Goal: Task Accomplishment & Management: Complete application form

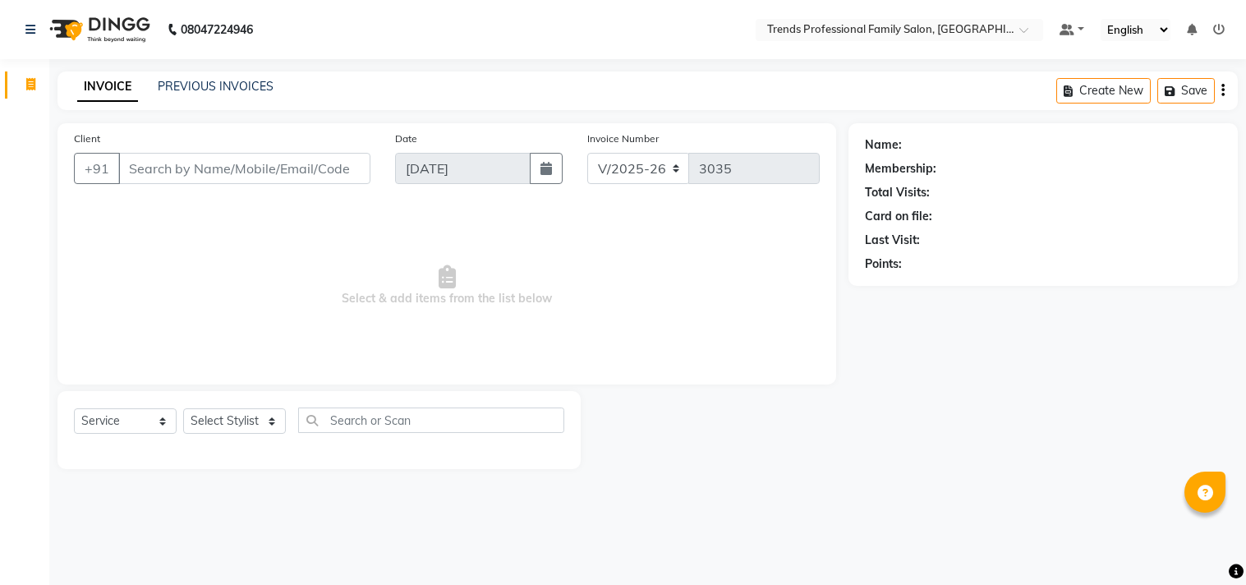
select select "7345"
select select "service"
click at [239, 433] on select "Select Stylist [PERSON_NAME] [PERSON_NAME] [PERSON_NAME] [PERSON_NAME] RUSTHAM …" at bounding box center [234, 420] width 103 height 25
select select "63519"
click at [183, 409] on select "Select Stylist [PERSON_NAME] [PERSON_NAME] [PERSON_NAME] [PERSON_NAME] RUSTHAM …" at bounding box center [234, 420] width 103 height 25
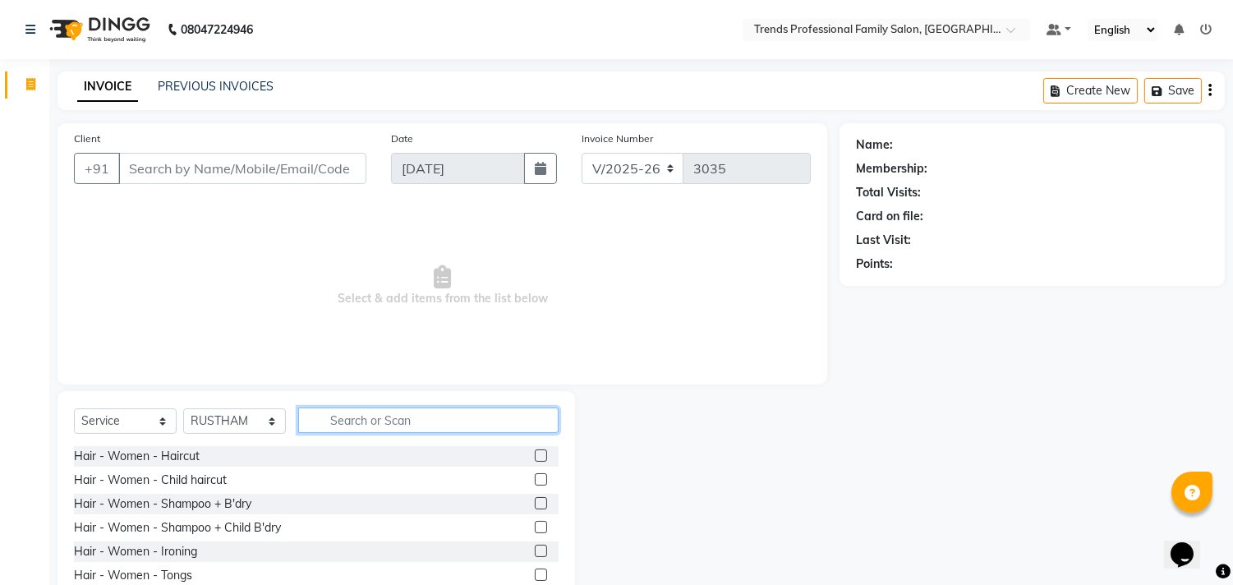
click at [352, 416] on input "text" at bounding box center [428, 420] width 260 height 25
type input "hair c"
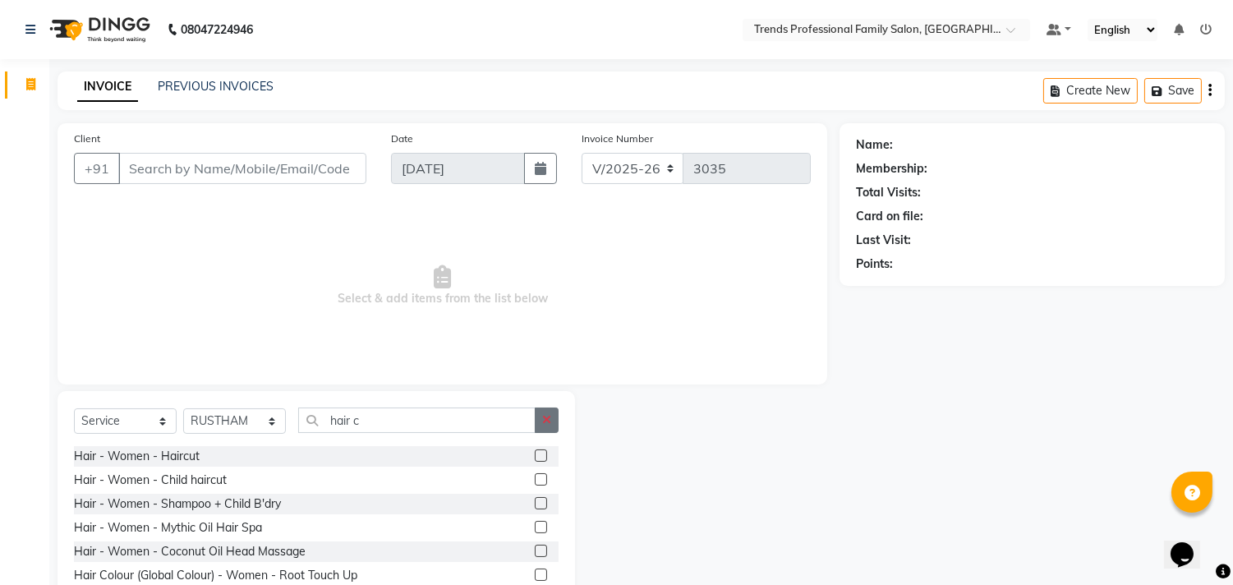
click at [541, 419] on button "button" at bounding box center [547, 420] width 24 height 25
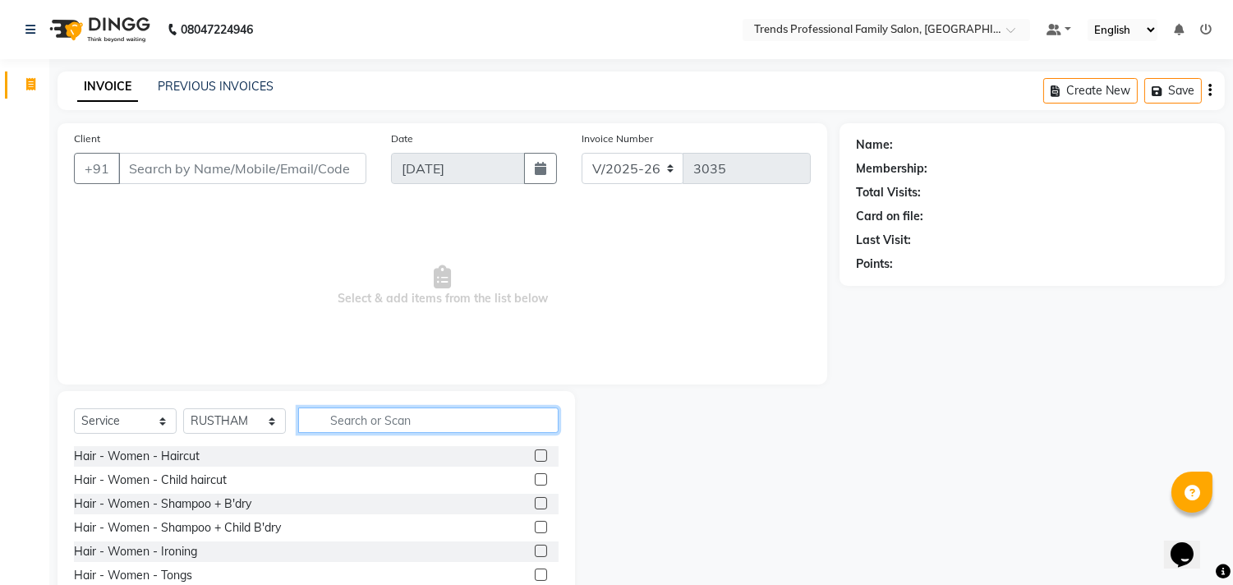
click at [391, 423] on input "text" at bounding box center [428, 420] width 260 height 25
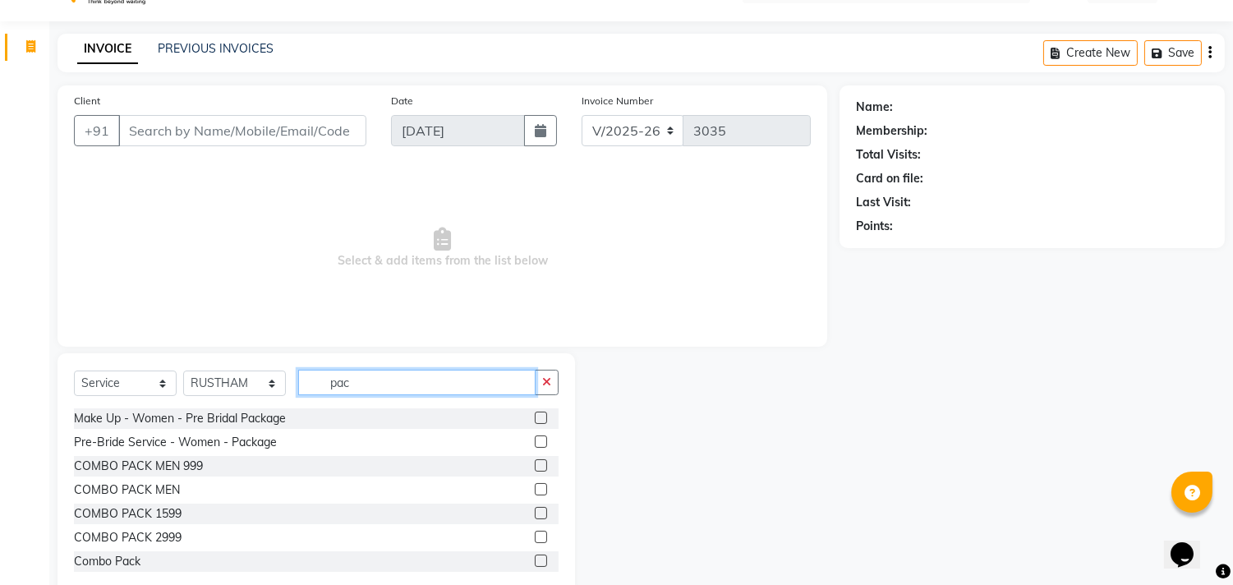
scroll to position [72, 0]
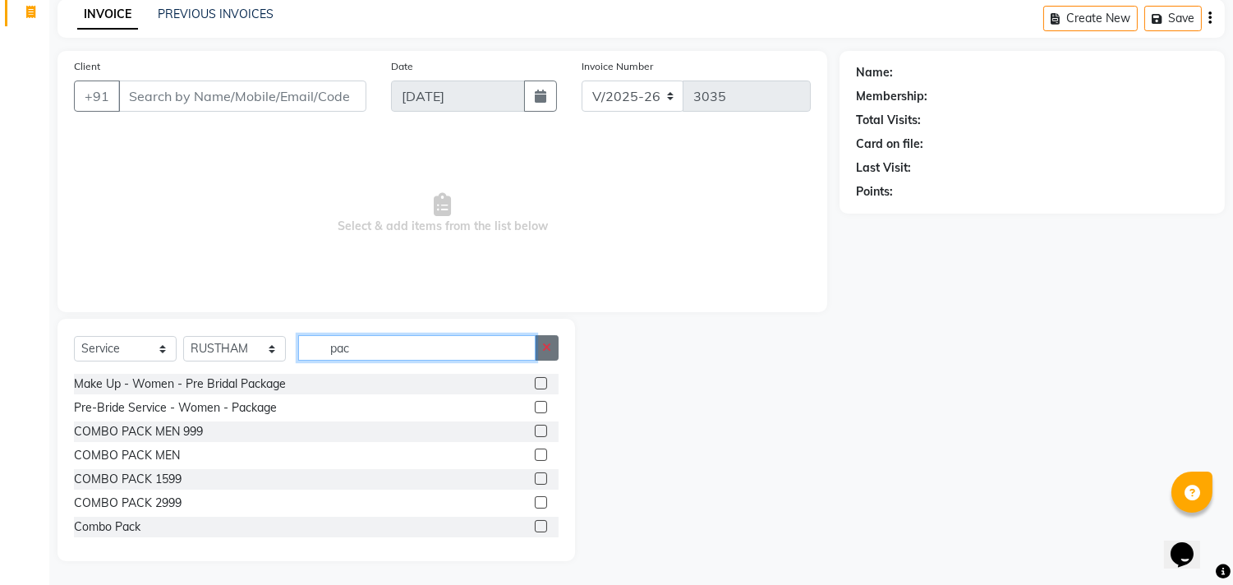
type input "pac"
click at [541, 352] on button "button" at bounding box center [547, 347] width 24 height 25
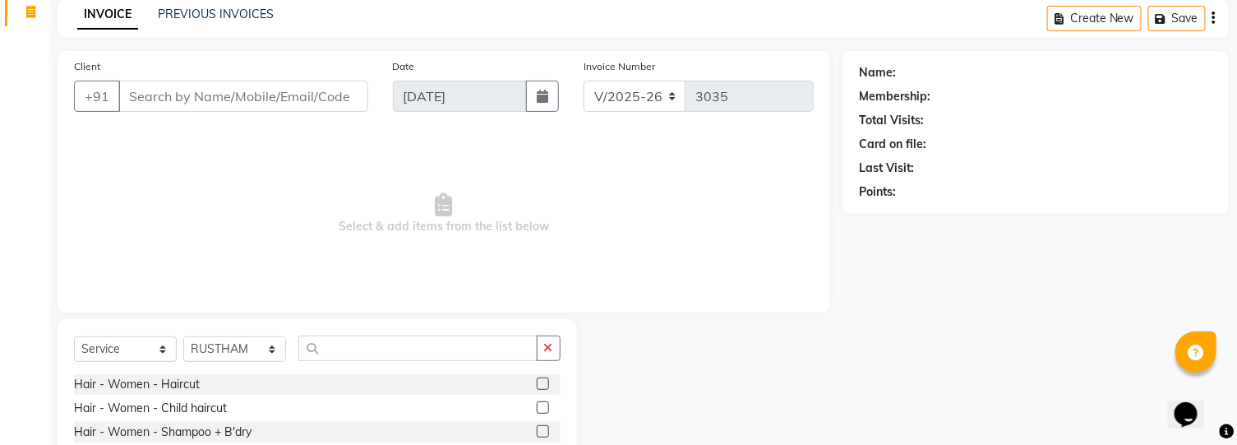
click at [518, 77] on div "Date [DATE]" at bounding box center [475, 91] width 191 height 67
click at [182, 81] on input "Client" at bounding box center [243, 96] width 250 height 31
type input "7"
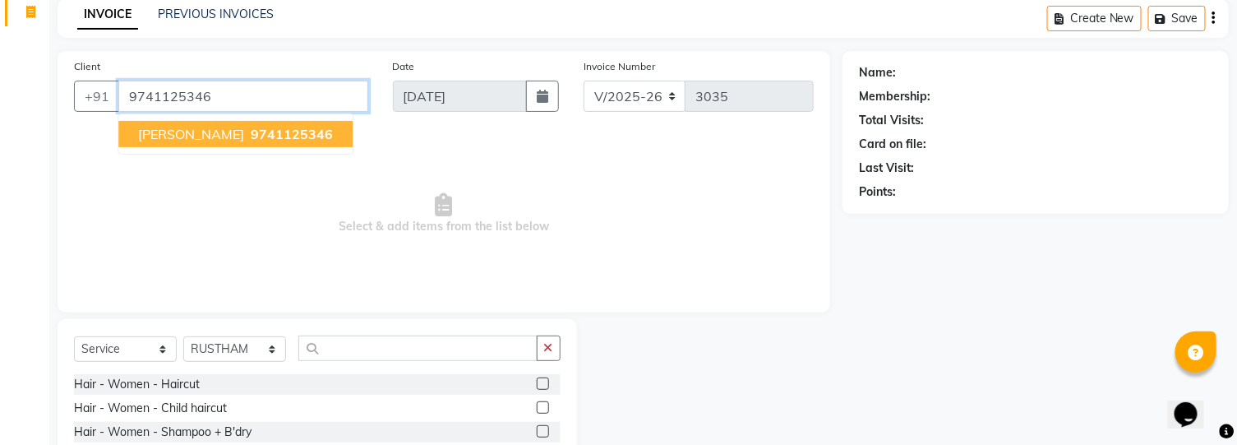
type input "9741125346"
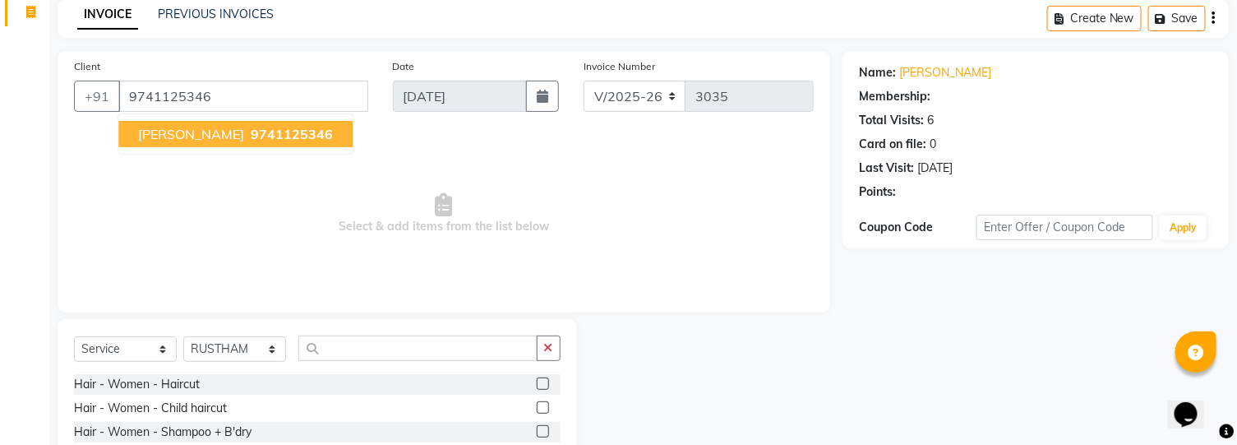
click at [251, 137] on span "9741125346" at bounding box center [292, 134] width 82 height 16
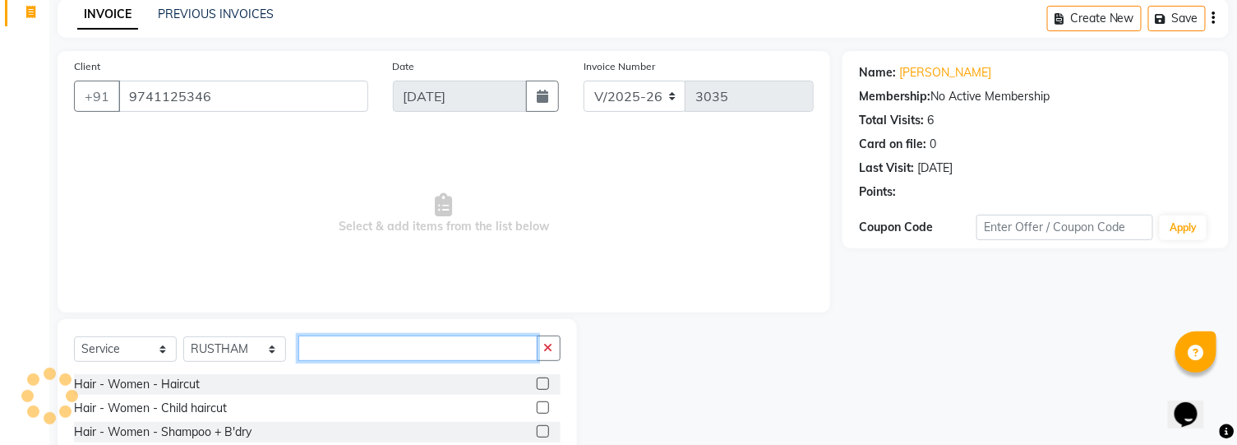
click at [309, 348] on input "text" at bounding box center [417, 347] width 239 height 25
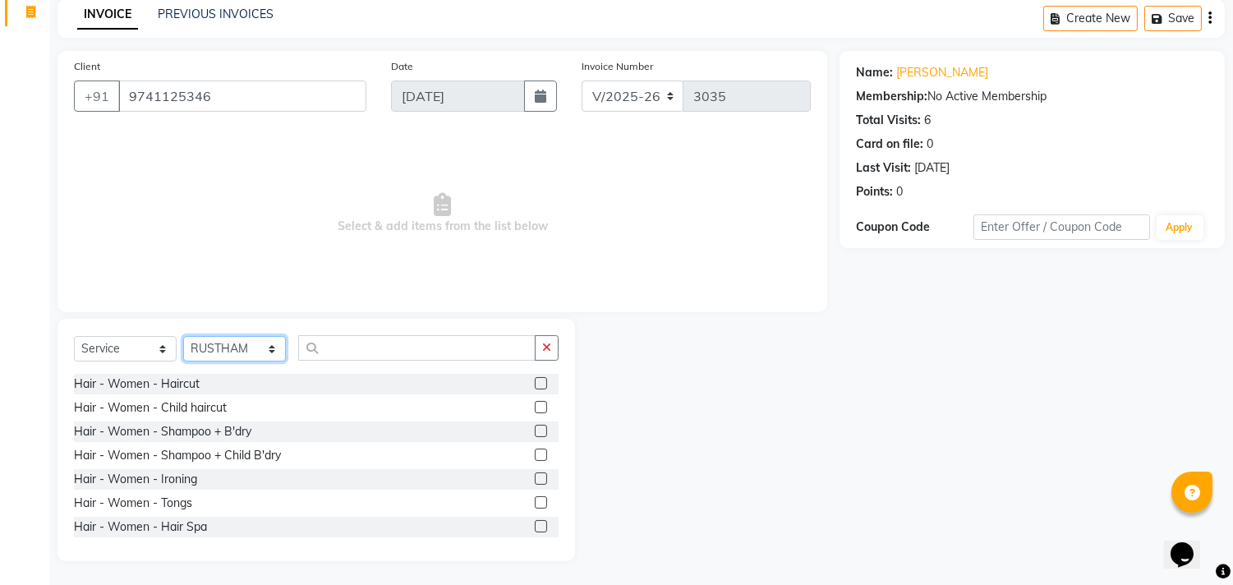
drag, startPoint x: 233, startPoint y: 339, endPoint x: 237, endPoint y: 329, distance: 9.6
click at [237, 329] on div "Select Service Product Membership Package Voucher Prepaid Gift Card Select Styl…" at bounding box center [317, 440] width 518 height 242
select select "64189"
click at [183, 336] on select "Select Stylist [PERSON_NAME] [PERSON_NAME] [PERSON_NAME] [PERSON_NAME] RUSTHAM …" at bounding box center [234, 348] width 103 height 25
click at [326, 346] on input "text" at bounding box center [416, 347] width 237 height 25
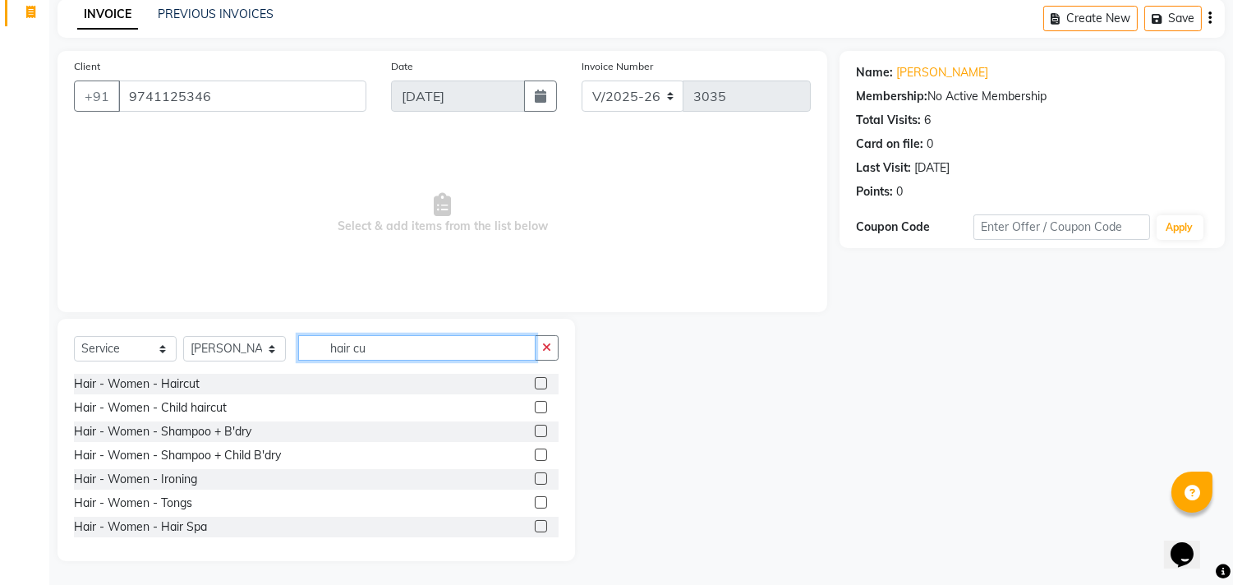
scroll to position [0, 0]
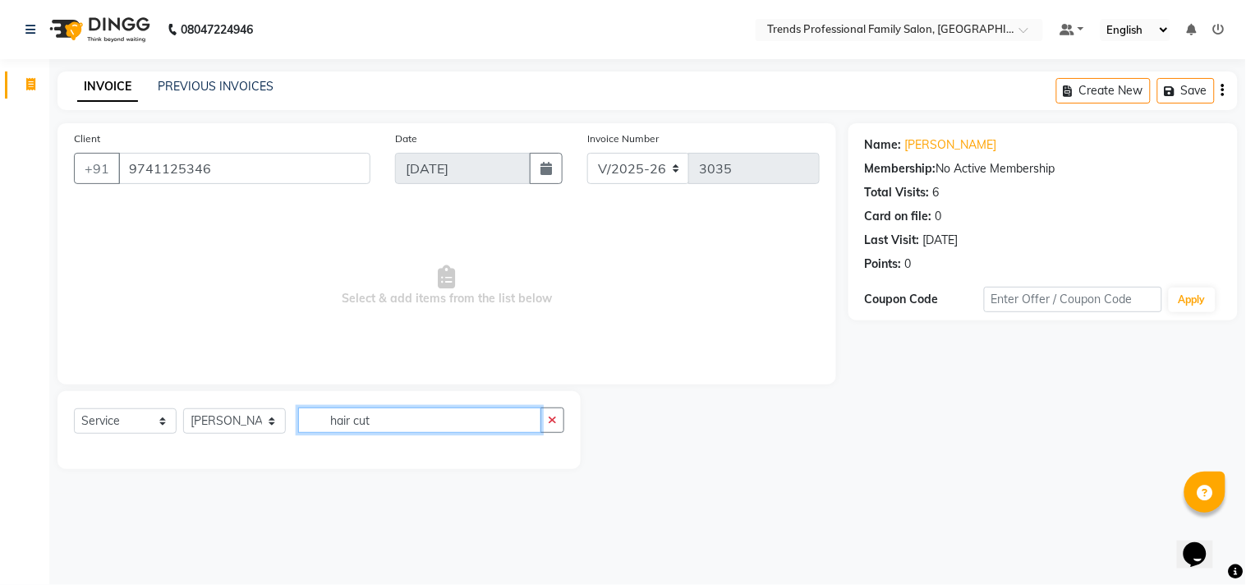
type input "hair cut"
drag, startPoint x: 240, startPoint y: 432, endPoint x: 241, endPoint y: 416, distance: 16.5
click at [241, 420] on select "Select Stylist [PERSON_NAME] [PERSON_NAME] [PERSON_NAME] [PERSON_NAME] RUSTHAM …" at bounding box center [234, 420] width 103 height 25
select select "84239"
click at [183, 409] on select "Select Stylist [PERSON_NAME] [PERSON_NAME] [PERSON_NAME] [PERSON_NAME] RUSTHAM …" at bounding box center [234, 420] width 103 height 25
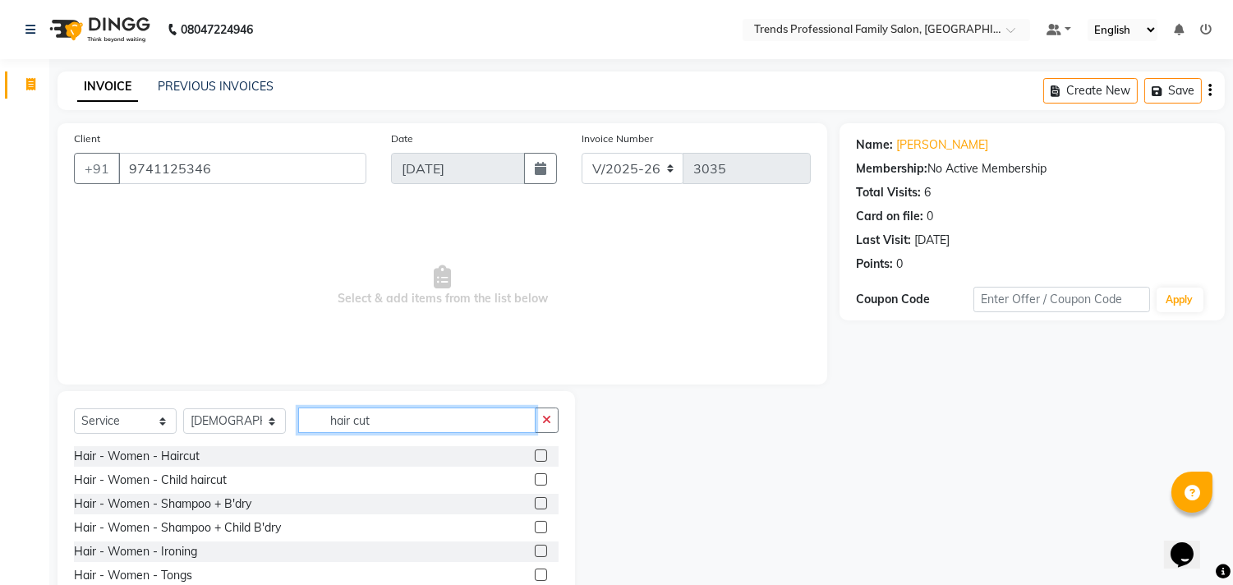
drag, startPoint x: 382, startPoint y: 419, endPoint x: 283, endPoint y: 406, distance: 100.3
click at [283, 406] on div "Select Service Product Membership Package Voucher Prepaid Gift Card Select Styl…" at bounding box center [317, 512] width 518 height 242
type input "g"
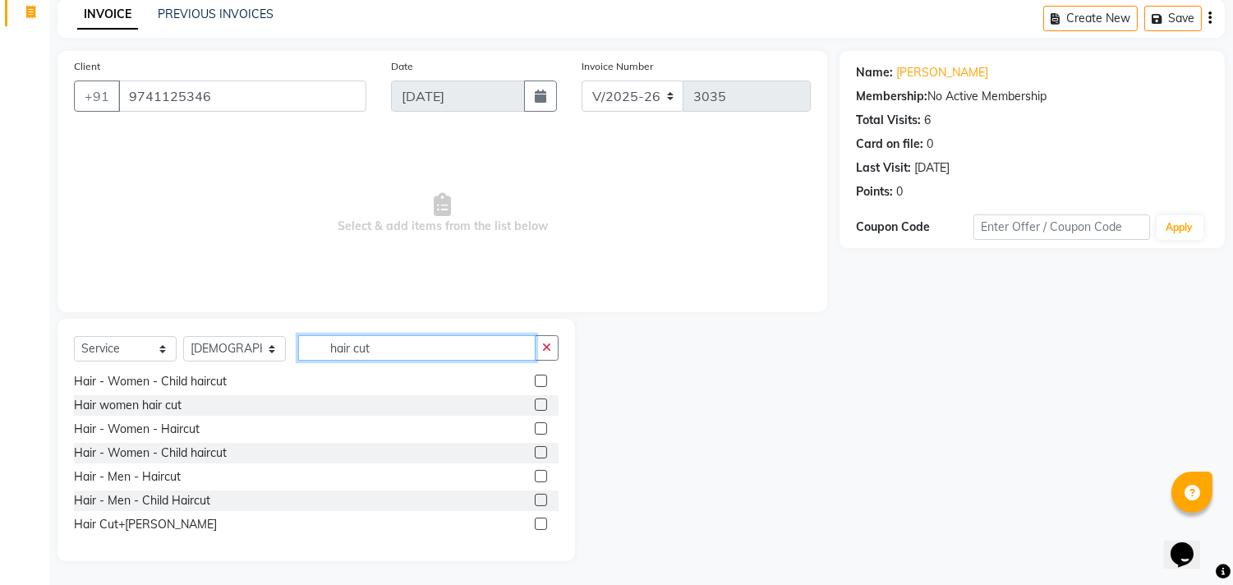
scroll to position [50, 0]
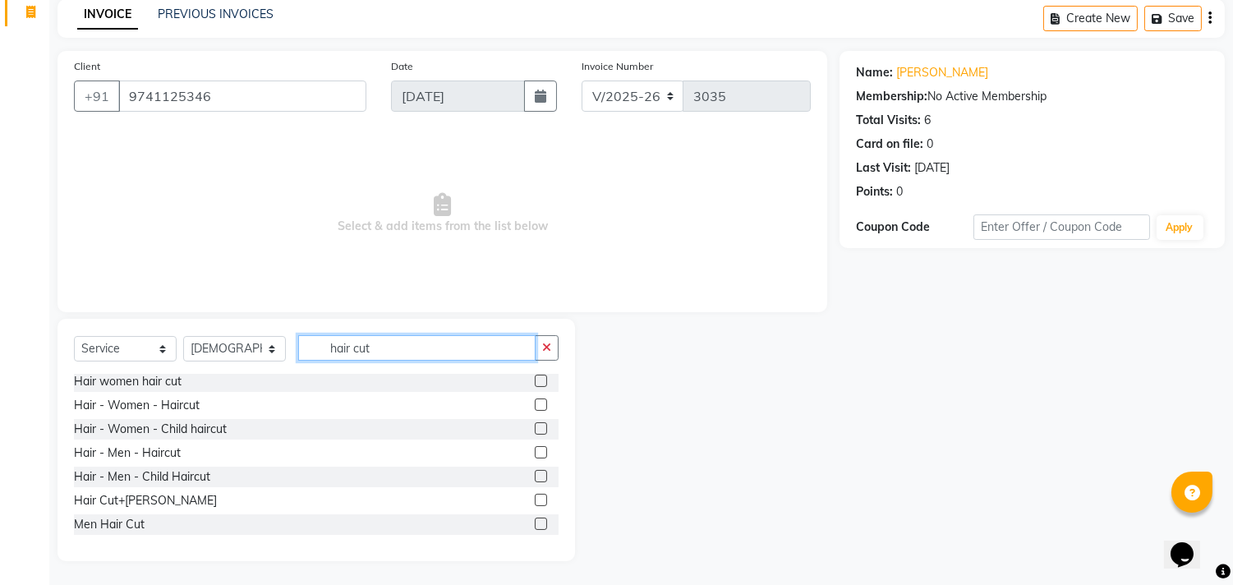
type input "hair cut"
click at [87, 536] on div "Hair - Women - Haircut Hair - Women - Child haircut Hair women hair cut Hair - …" at bounding box center [316, 456] width 485 height 164
click at [94, 521] on div "Men Hair Cut" at bounding box center [109, 524] width 71 height 17
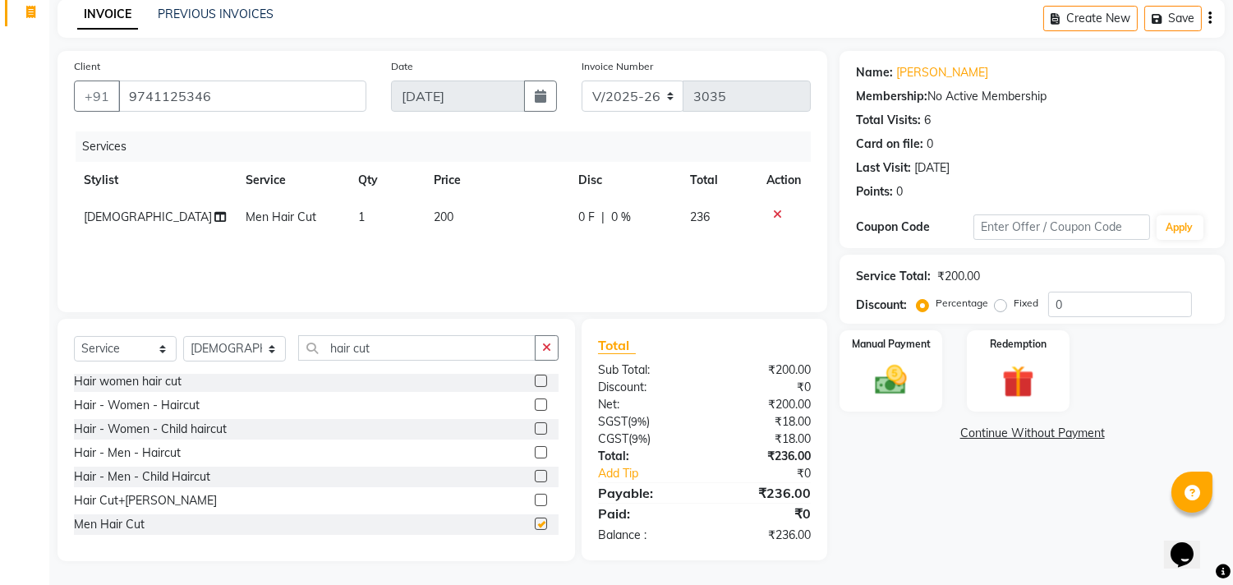
checkbox input "false"
click at [552, 351] on button "button" at bounding box center [547, 347] width 24 height 25
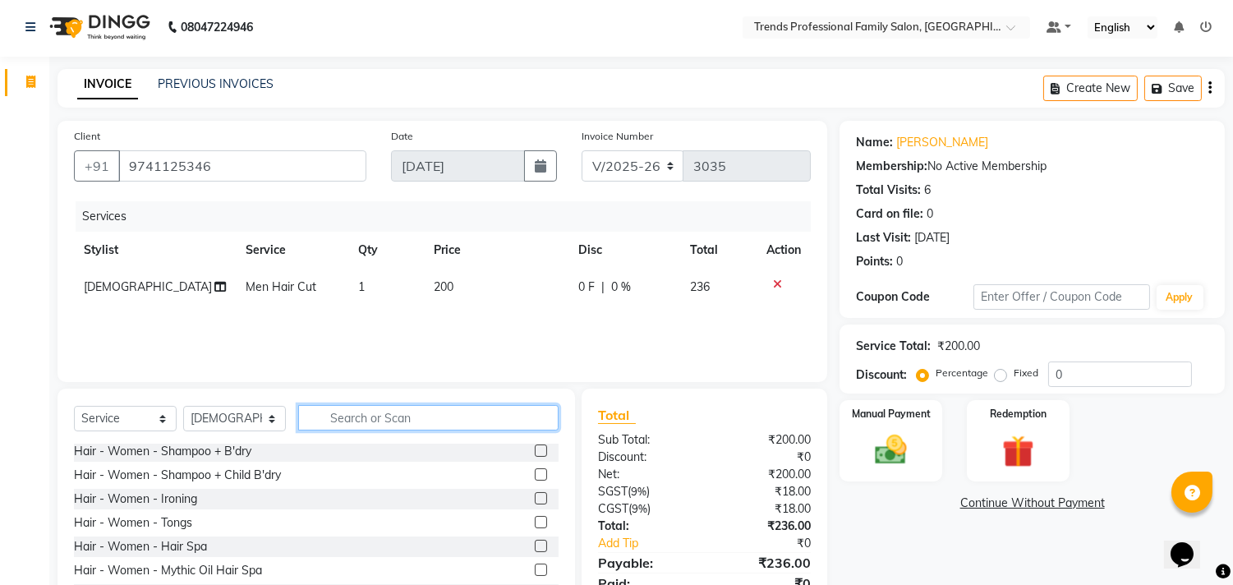
scroll to position [0, 0]
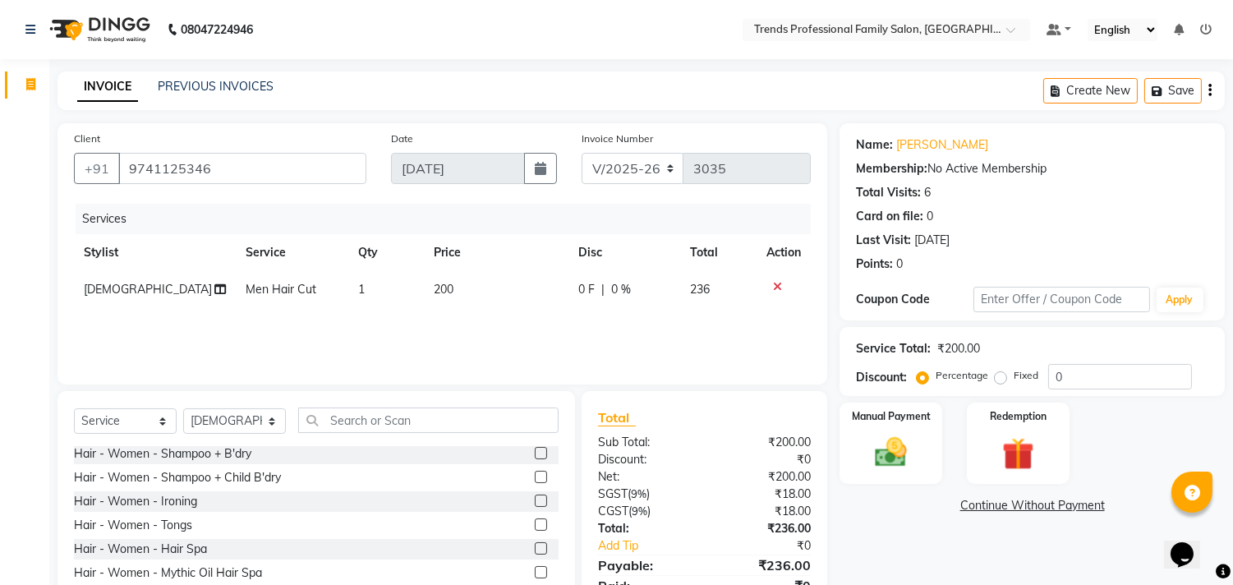
click at [1209, 91] on icon "button" at bounding box center [1210, 90] width 3 height 1
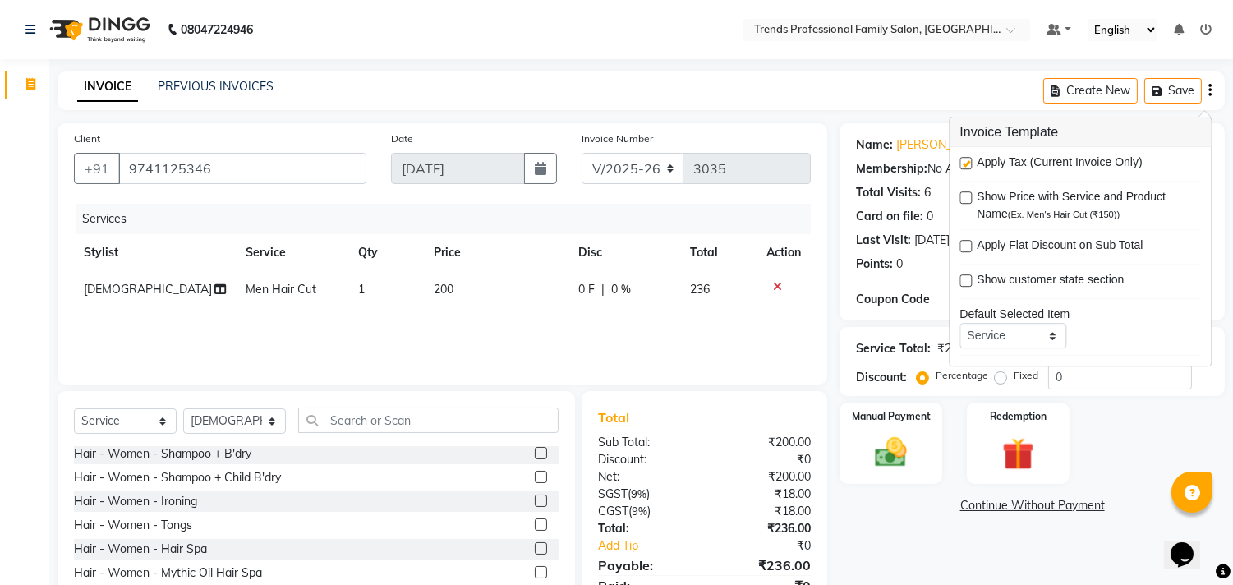
click at [960, 161] on label at bounding box center [966, 163] width 12 height 12
click at [960, 161] on input "checkbox" at bounding box center [965, 164] width 11 height 11
checkbox input "false"
click at [883, 121] on main "INVOICE PREVIOUS INVOICES Create New Save Client [PHONE_NUMBER] Date [DATE] Inv…" at bounding box center [641, 364] width 1184 height 587
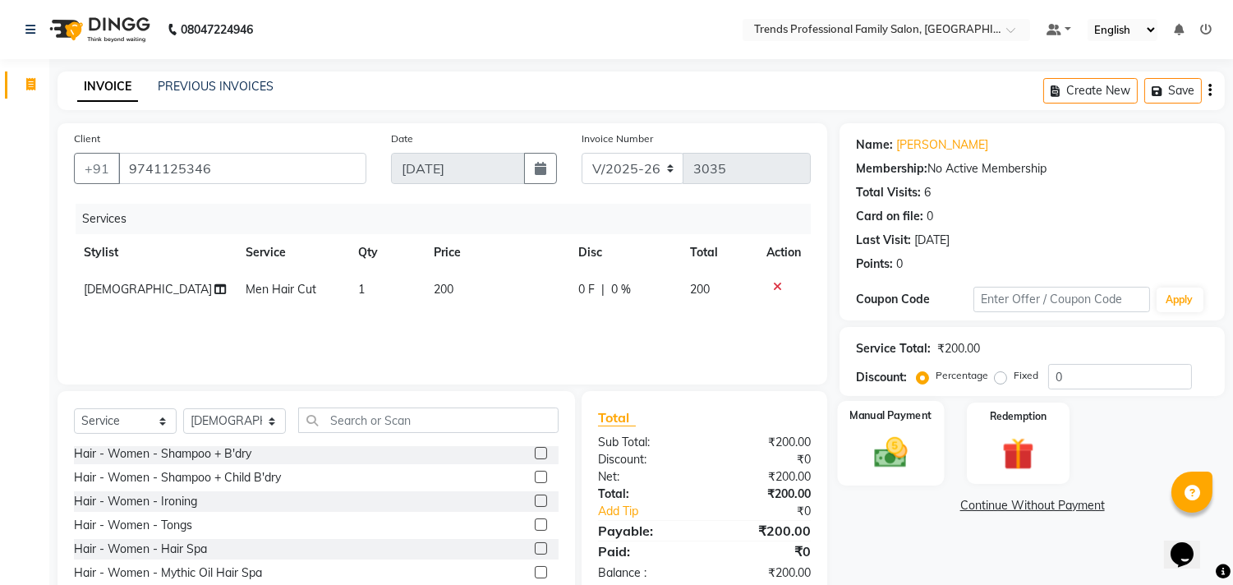
click at [877, 447] on img at bounding box center [891, 453] width 54 height 39
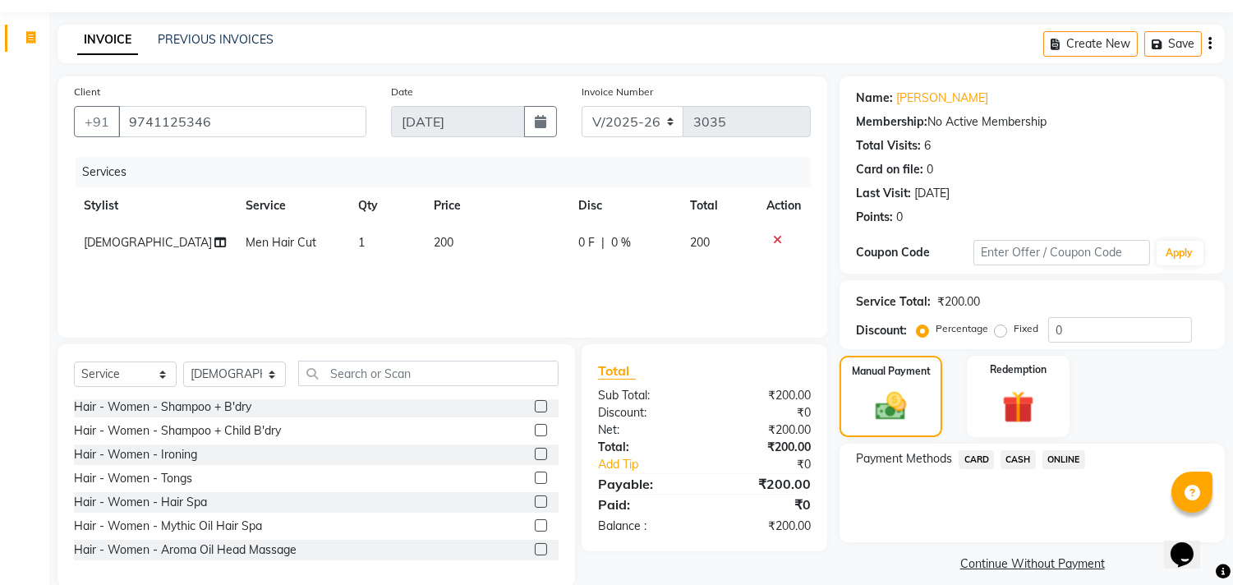
scroll to position [72, 0]
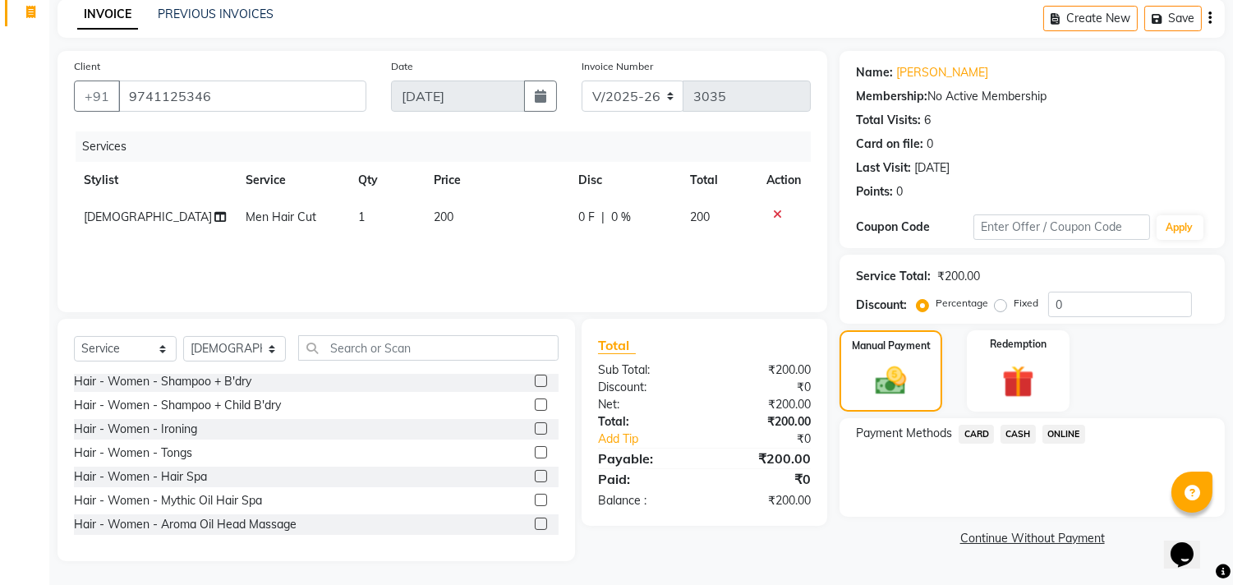
click at [1075, 435] on span "ONLINE" at bounding box center [1064, 434] width 43 height 19
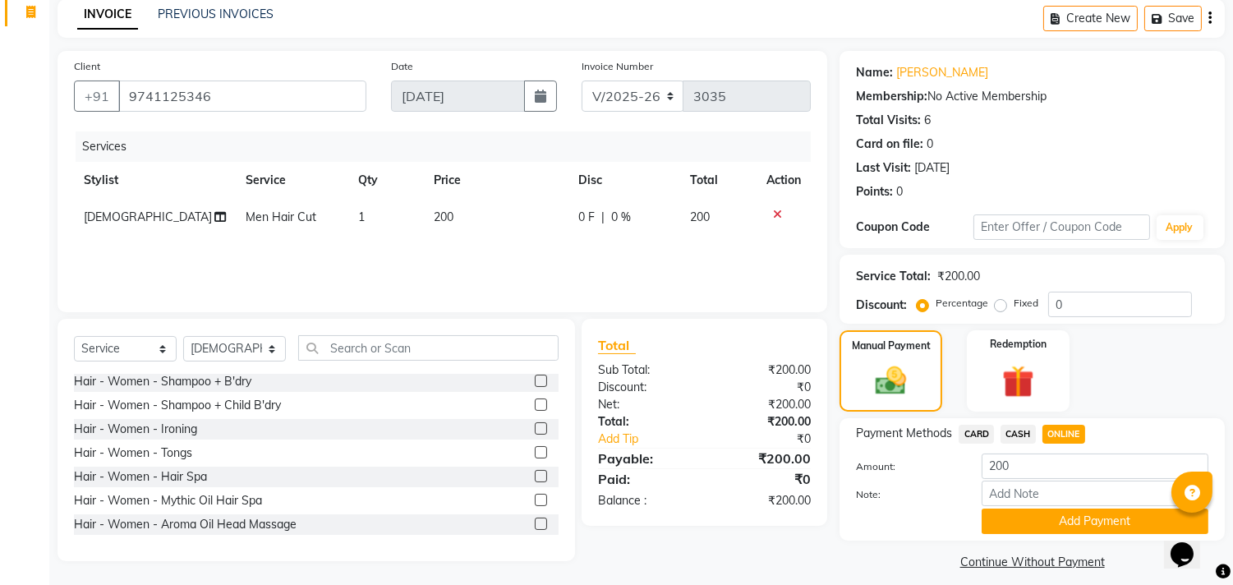
click at [1009, 437] on span "CASH" at bounding box center [1018, 434] width 35 height 19
click at [1023, 481] on input "Note:" at bounding box center [1095, 493] width 227 height 25
type input "THANK YOU VISIT AGAIN"
click at [1048, 518] on button "Add Payment" at bounding box center [1095, 521] width 227 height 25
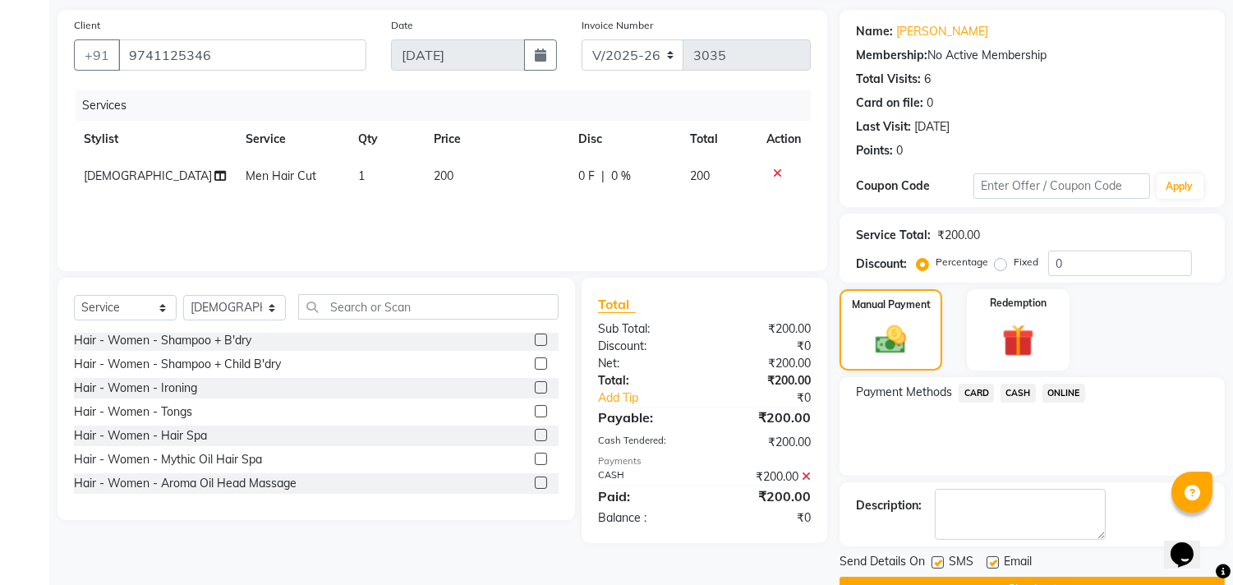
scroll to position [154, 0]
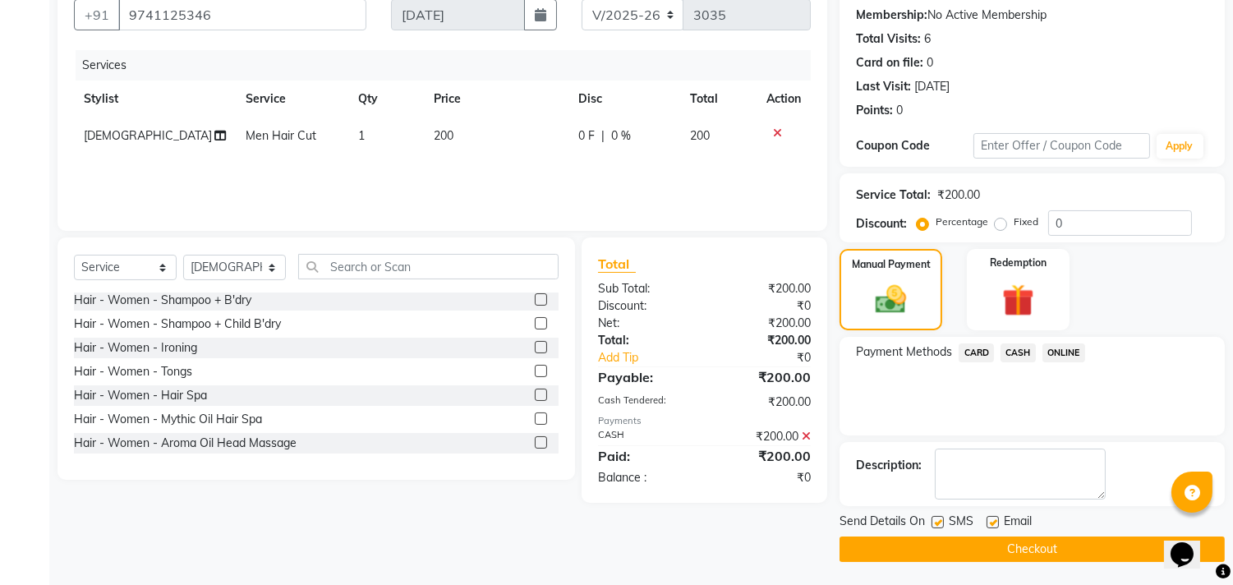
click at [943, 523] on label at bounding box center [938, 522] width 12 height 12
click at [942, 523] on input "checkbox" at bounding box center [937, 523] width 11 height 11
checkbox input "false"
click at [999, 524] on div "Email" at bounding box center [1016, 523] width 58 height 21
click at [991, 526] on label at bounding box center [993, 522] width 12 height 12
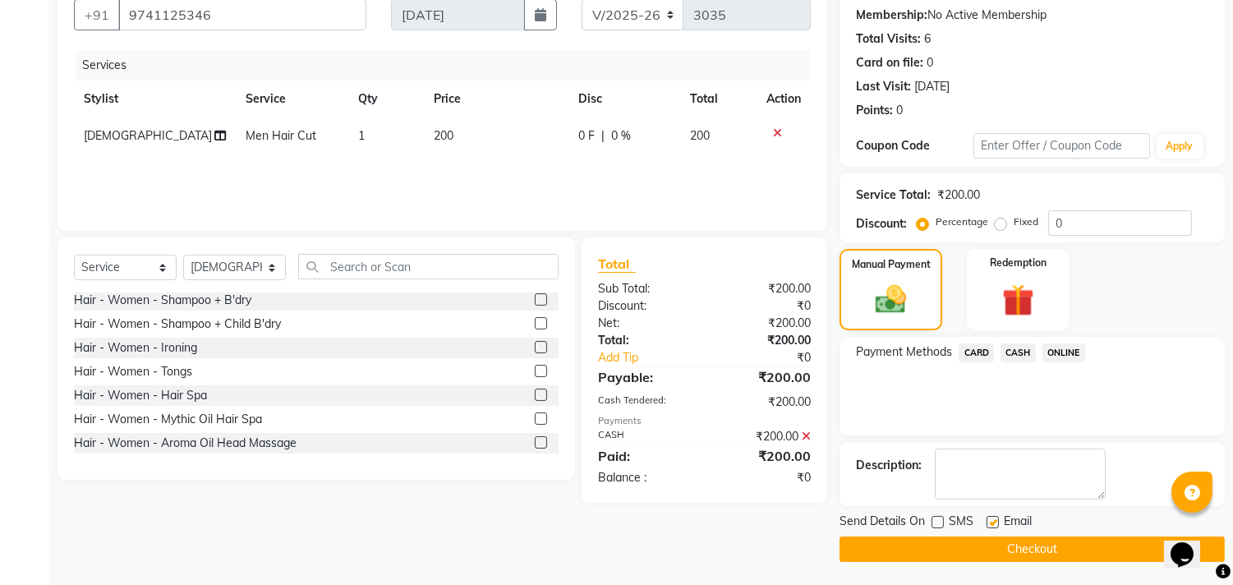
click at [991, 526] on input "checkbox" at bounding box center [992, 523] width 11 height 11
checkbox input "false"
click at [993, 540] on button "Checkout" at bounding box center [1032, 549] width 385 height 25
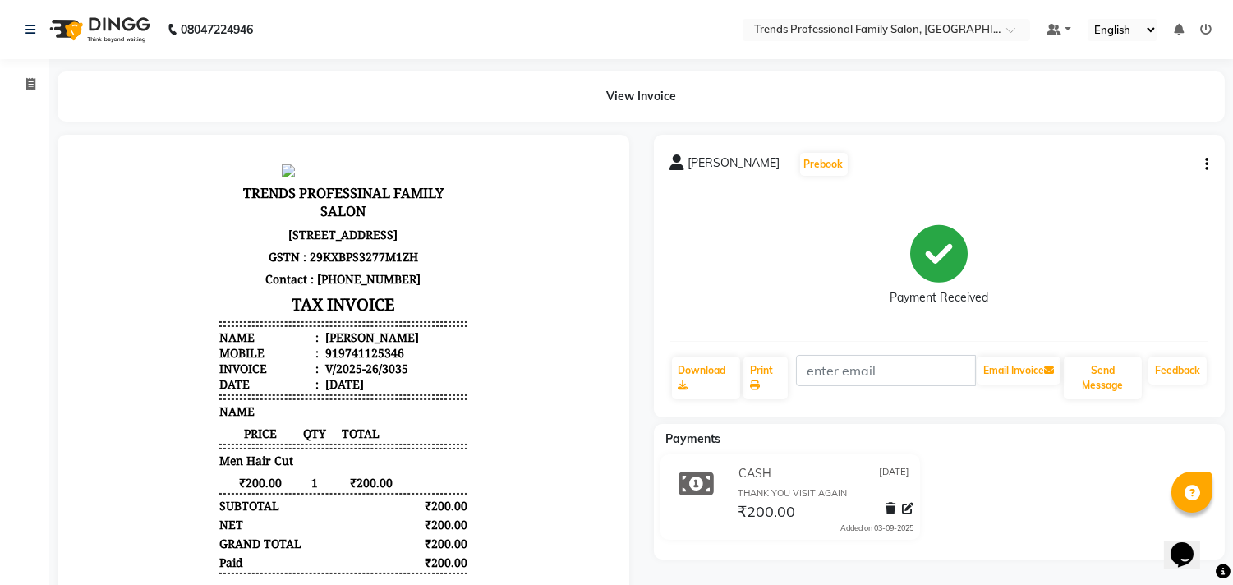
click at [20, 29] on div "08047224946" at bounding box center [139, 30] width 252 height 46
click at [25, 30] on icon at bounding box center [30, 30] width 10 height 12
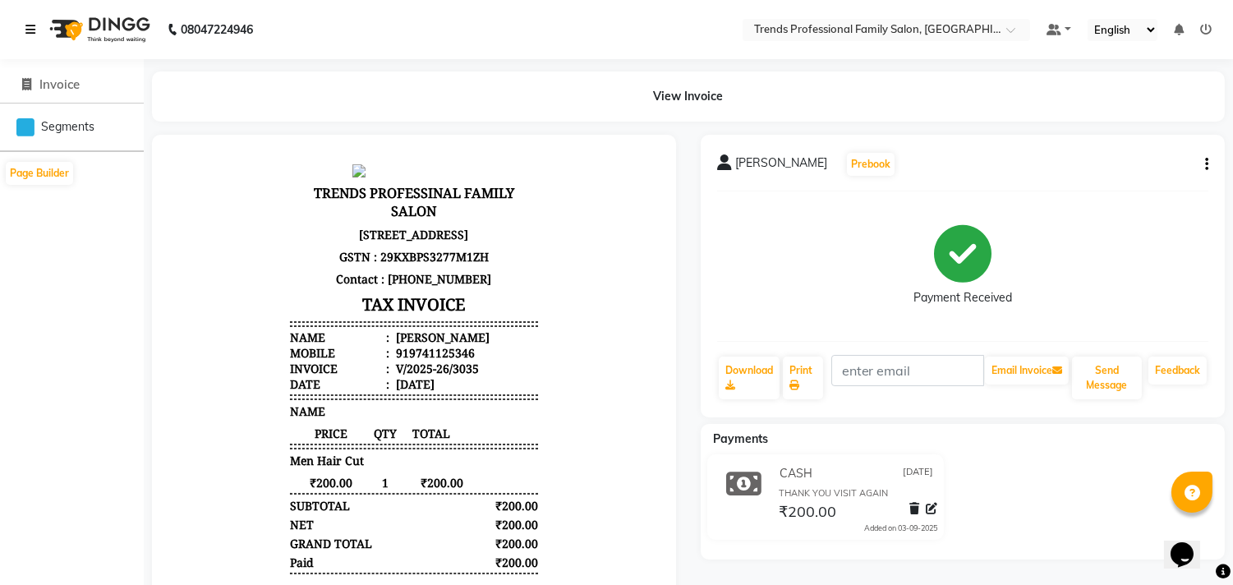
click at [25, 30] on icon at bounding box center [30, 30] width 10 height 12
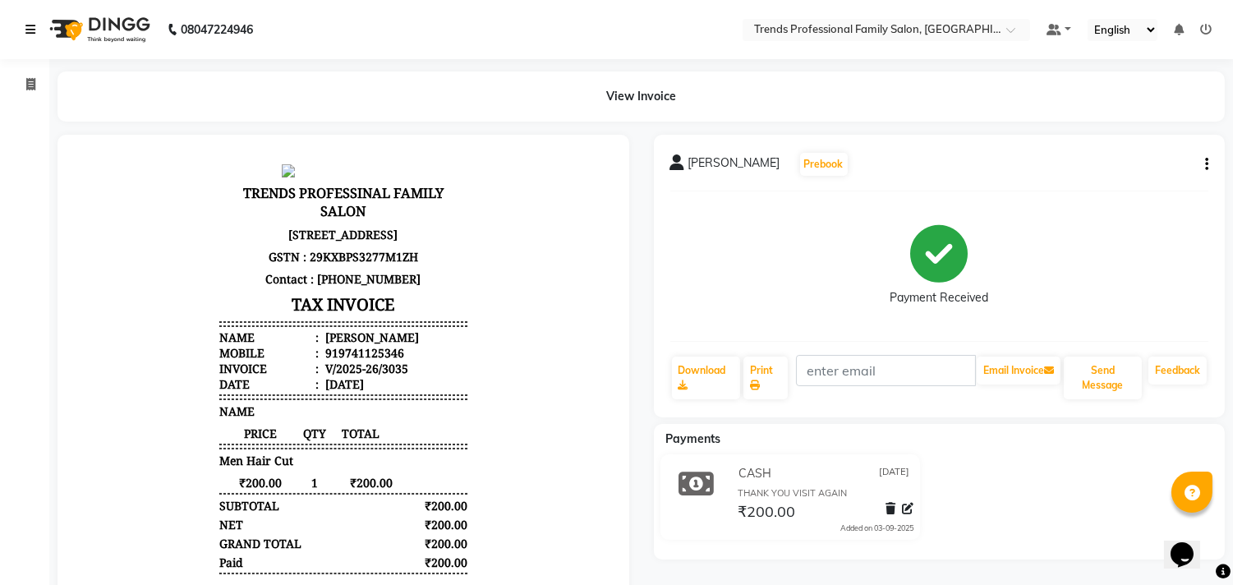
click at [30, 37] on link at bounding box center [33, 30] width 16 height 46
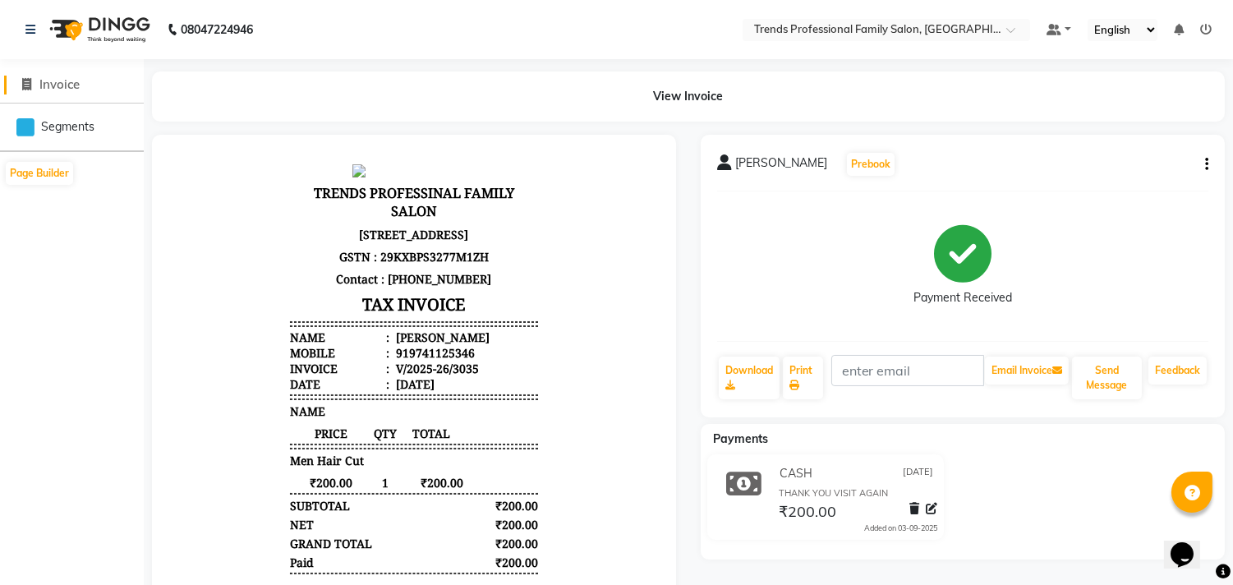
click at [25, 94] on span at bounding box center [27, 85] width 25 height 19
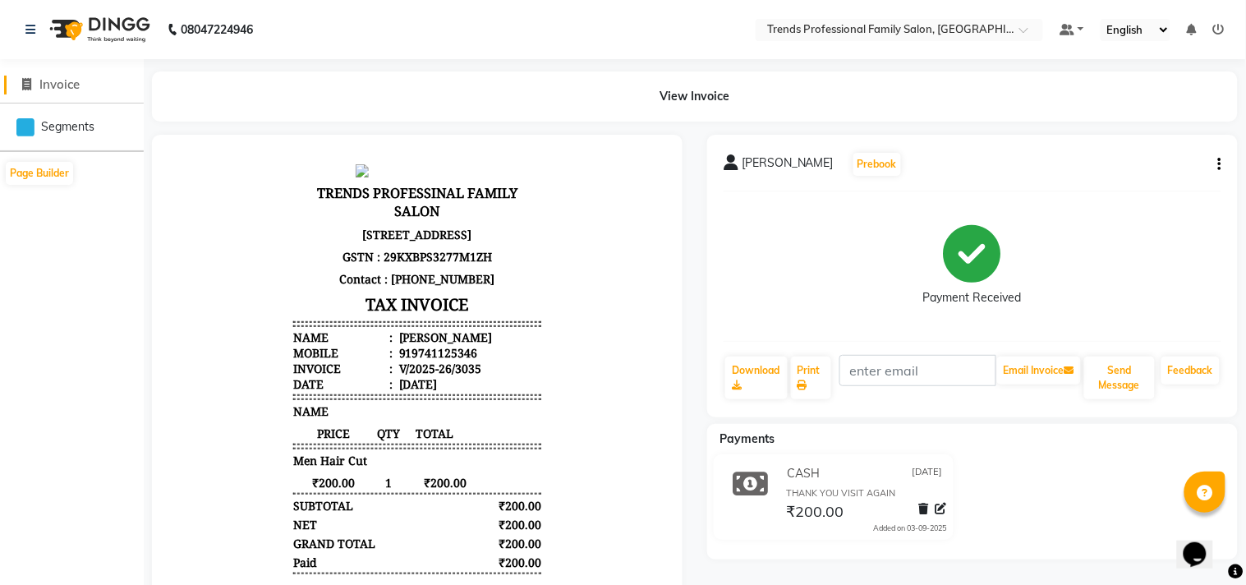
select select "service"
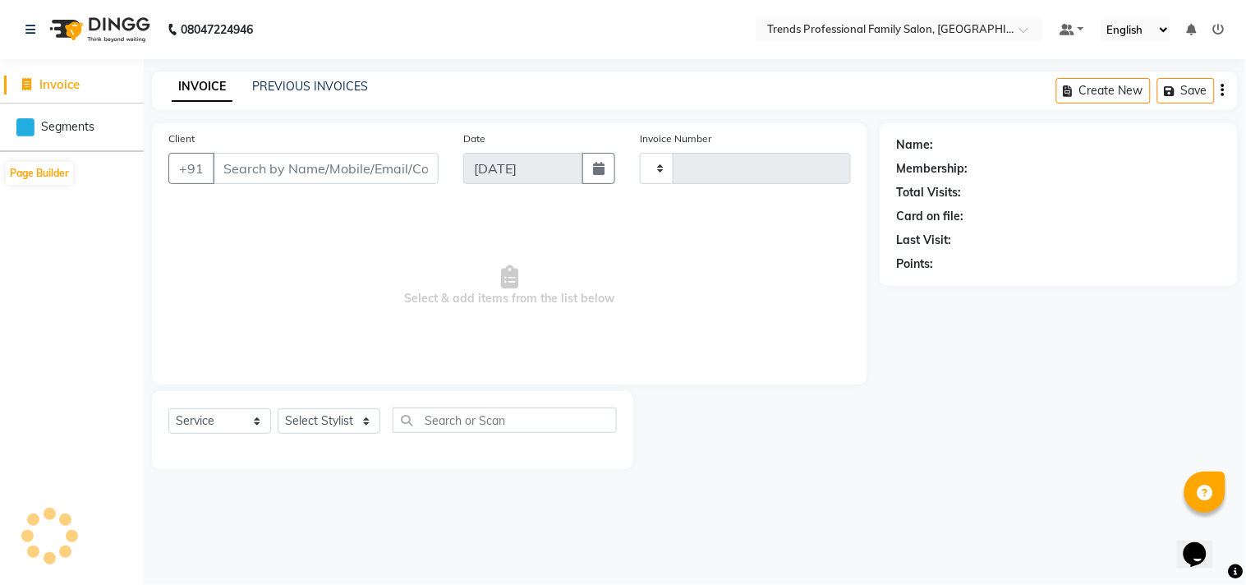
type input "3036"
select select "7345"
click at [30, 85] on icon at bounding box center [27, 84] width 9 height 12
click at [28, 30] on icon at bounding box center [30, 30] width 10 height 12
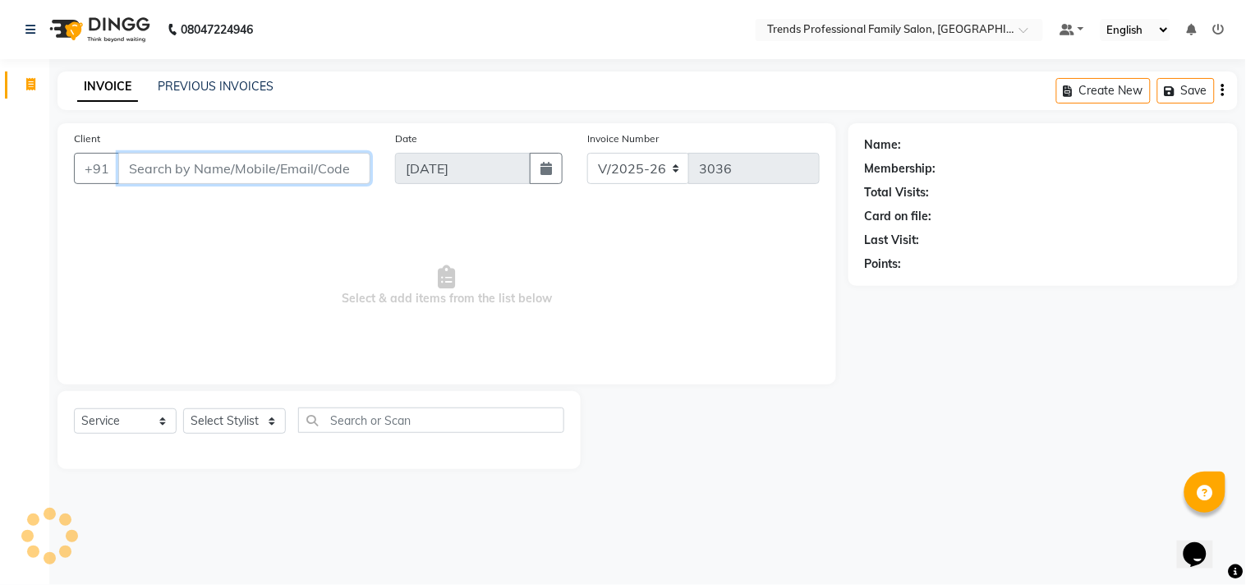
click at [207, 173] on input "Client" at bounding box center [244, 168] width 252 height 31
drag, startPoint x: 228, startPoint y: 153, endPoint x: 207, endPoint y: 165, distance: 24.0
click at [207, 165] on input "manju99" at bounding box center [202, 168] width 168 height 31
drag, startPoint x: 204, startPoint y: 166, endPoint x: 123, endPoint y: 151, distance: 81.9
click at [123, 151] on div "Client +91 manju99 Add Client" at bounding box center [222, 163] width 321 height 67
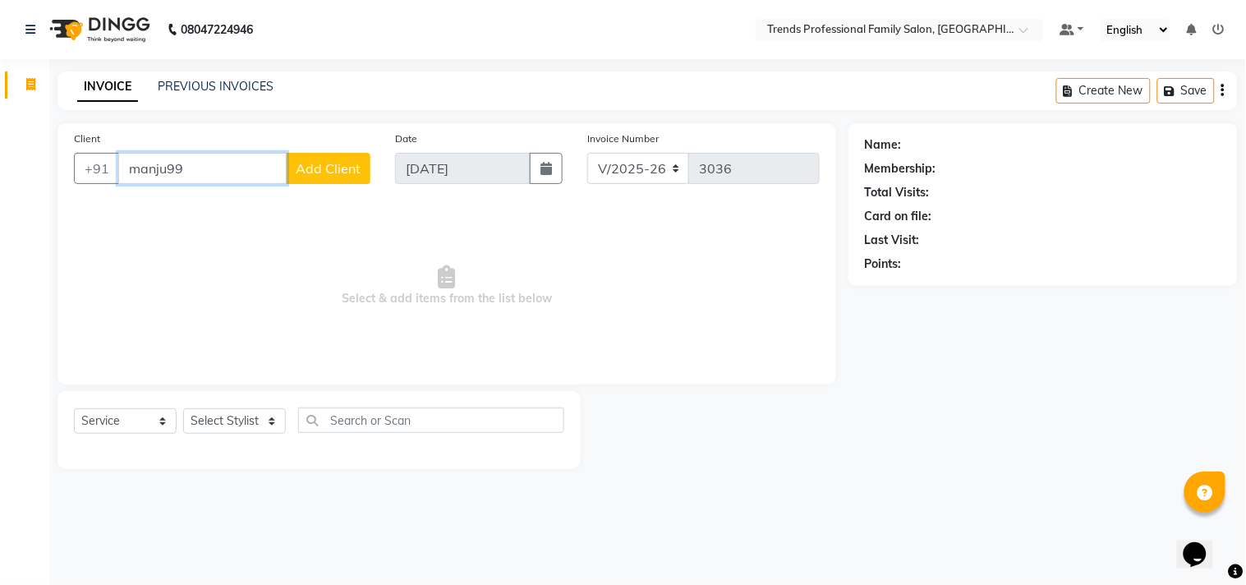
type input "="
type input "99803722209"
click at [324, 173] on span "Add Client" at bounding box center [328, 168] width 65 height 16
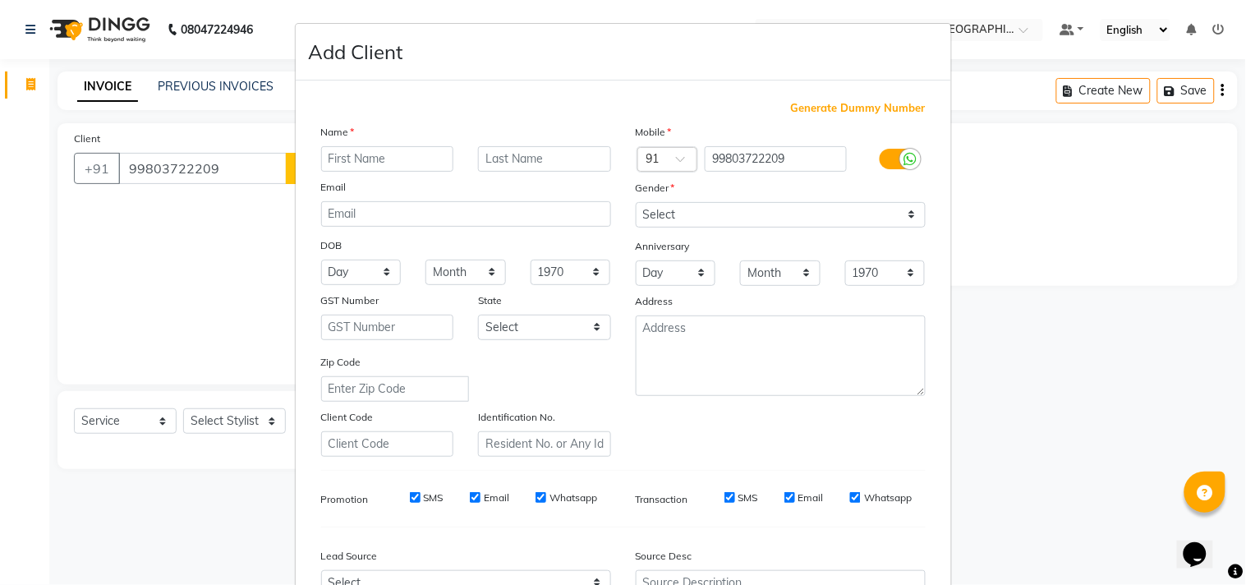
click at [220, 159] on ngb-modal-window "Add Client Generate Dummy Number Name Email DOB Day 01 02 03 04 05 06 07 08 09 …" at bounding box center [623, 292] width 1246 height 585
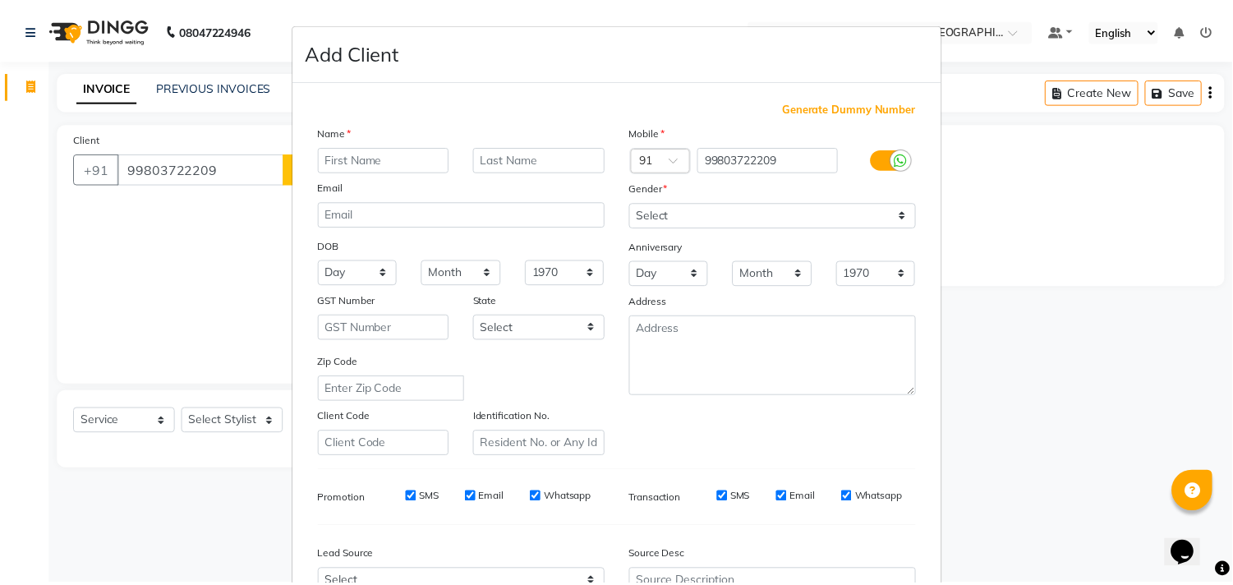
scroll to position [174, 0]
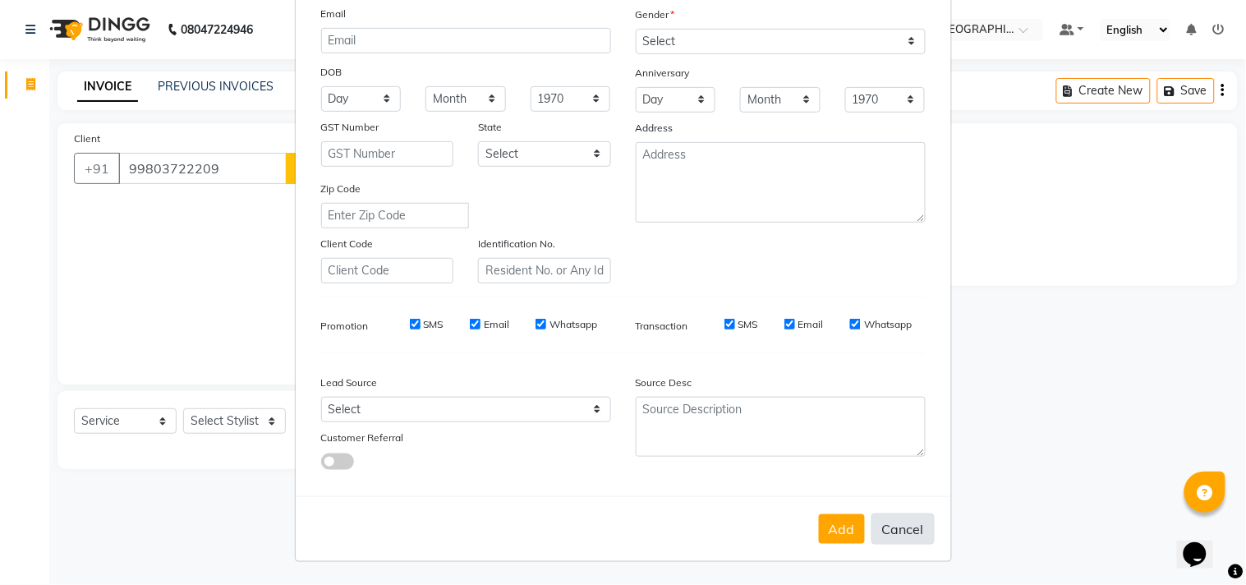
click at [886, 526] on button "Cancel" at bounding box center [903, 529] width 63 height 31
select select
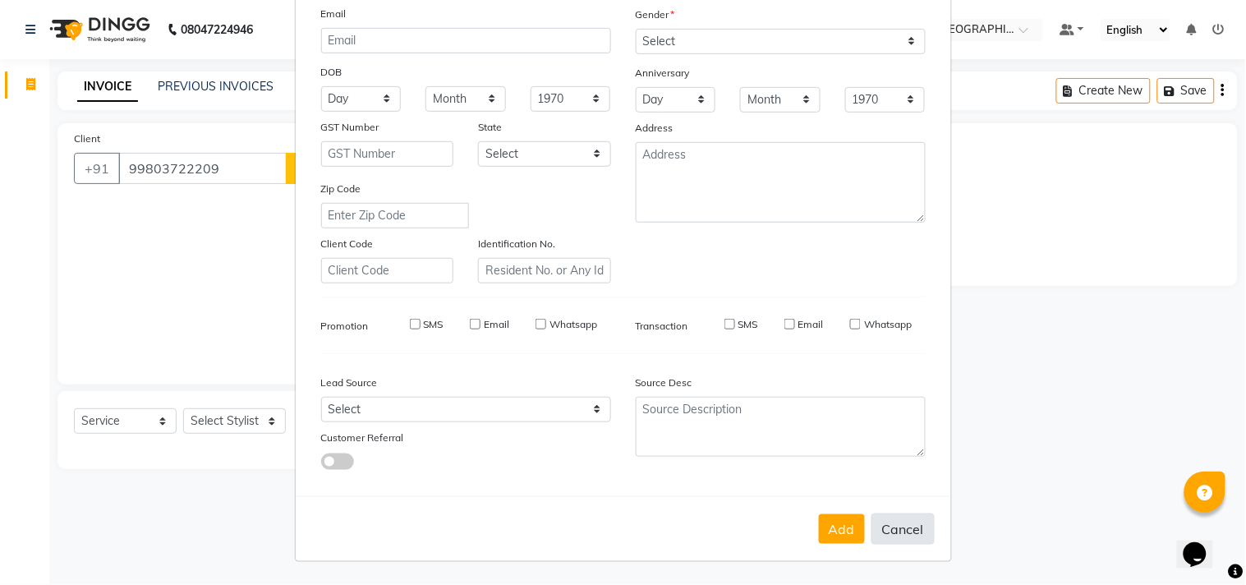
select select
checkbox input "false"
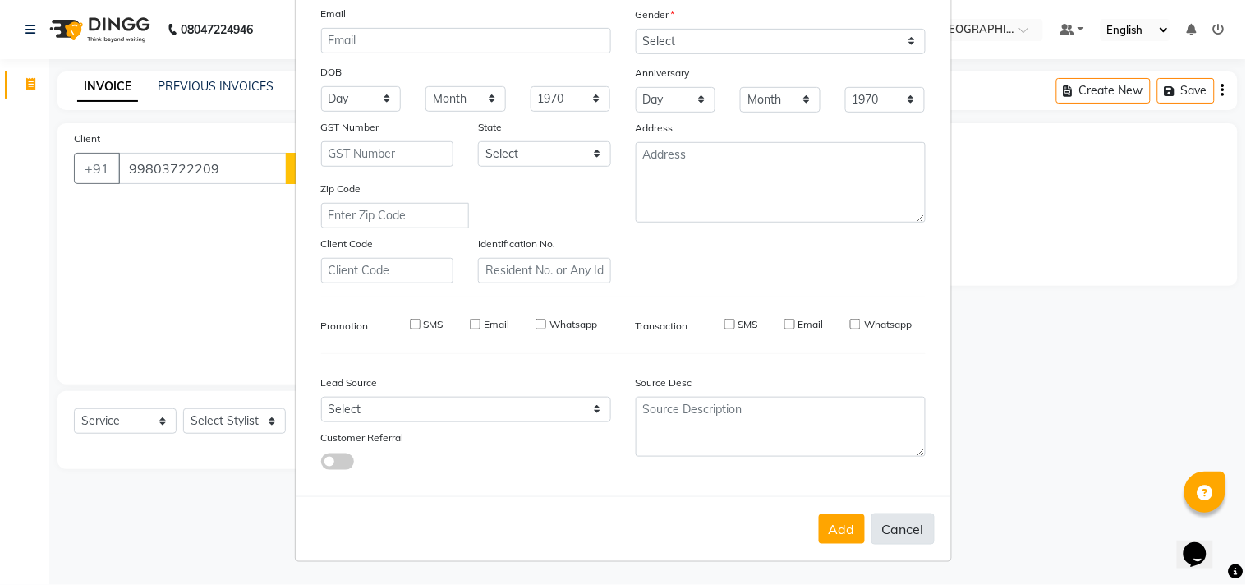
checkbox input "false"
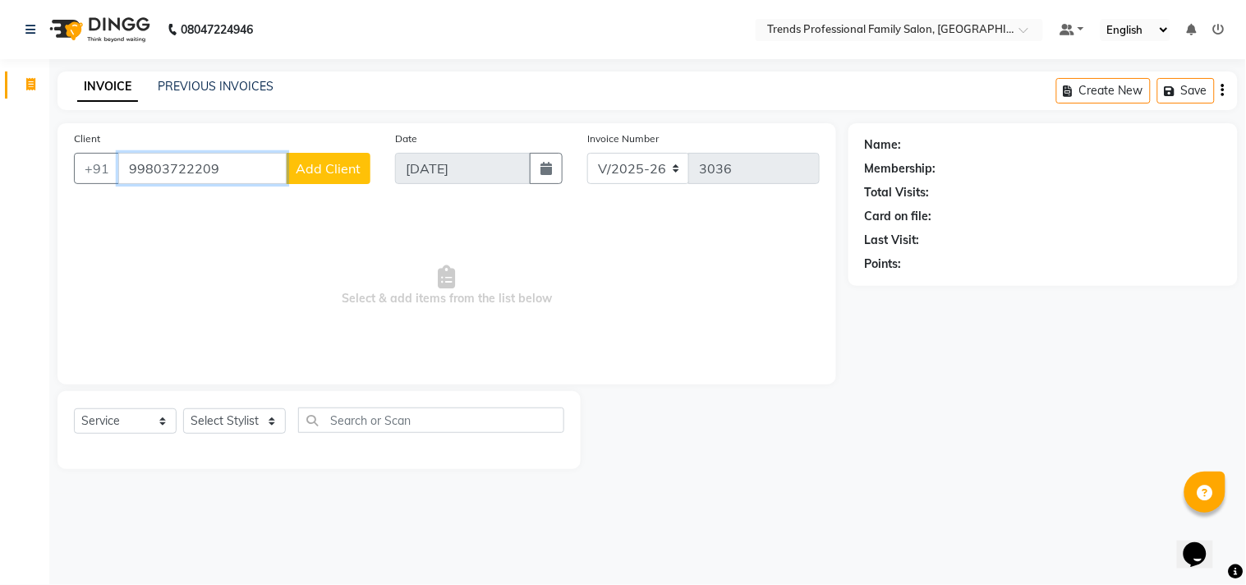
drag, startPoint x: 260, startPoint y: 165, endPoint x: 68, endPoint y: 146, distance: 192.4
click at [74, 153] on div "[PHONE_NUMBER] Add Client" at bounding box center [222, 168] width 297 height 31
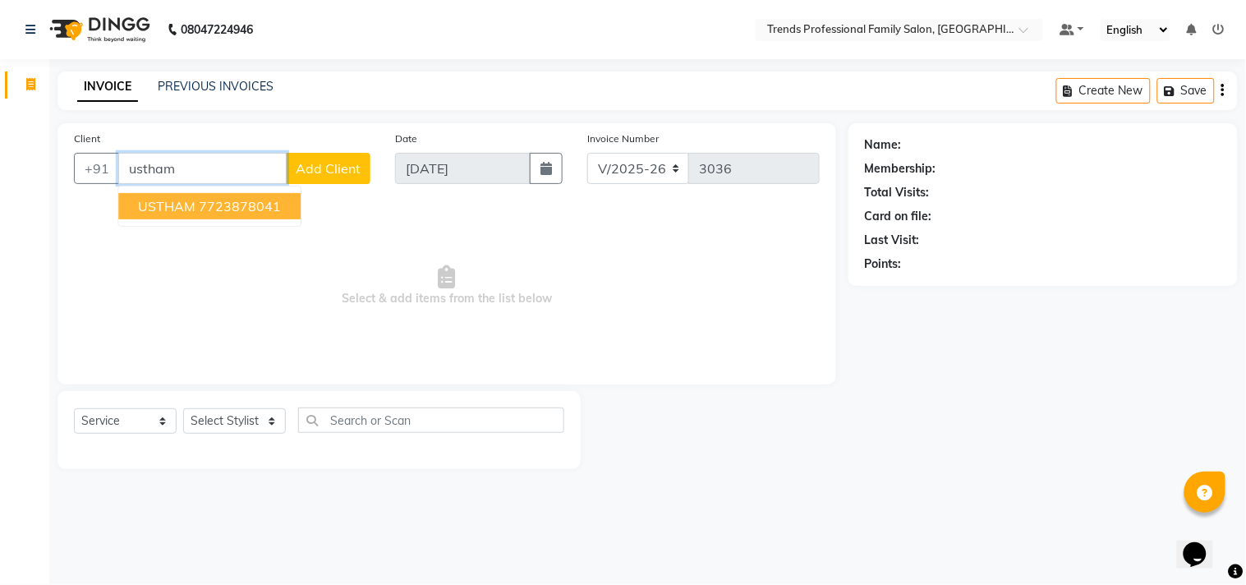
click at [136, 193] on button "USTHAM 7723878041" at bounding box center [209, 206] width 182 height 26
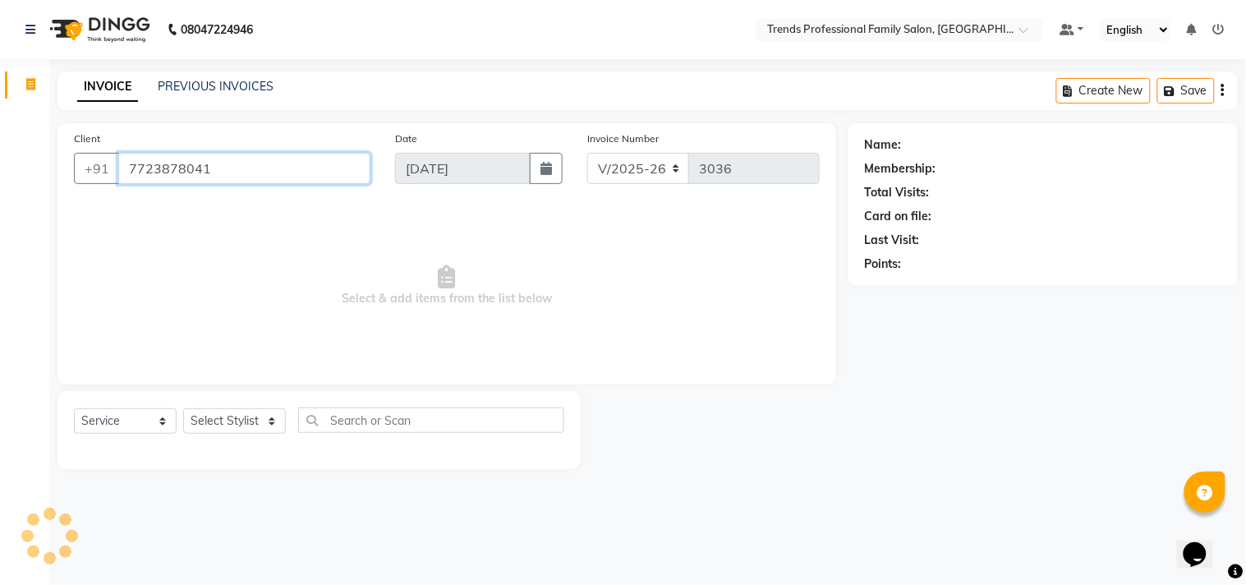
type input "7723878041"
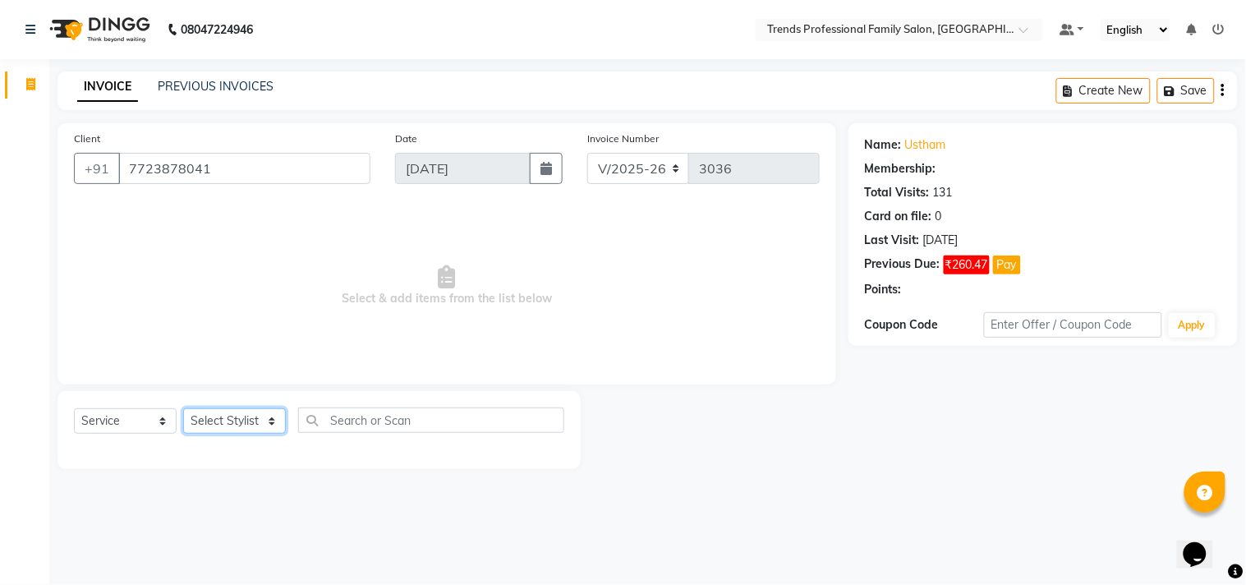
click at [211, 419] on select "Select Stylist [PERSON_NAME] [PERSON_NAME] [PERSON_NAME] [PERSON_NAME] RUSTHAM …" at bounding box center [234, 420] width 103 height 25
select select "64189"
click at [183, 409] on select "Select Stylist [PERSON_NAME] [PERSON_NAME] [PERSON_NAME] [PERSON_NAME] RUSTHAM …" at bounding box center [234, 420] width 103 height 25
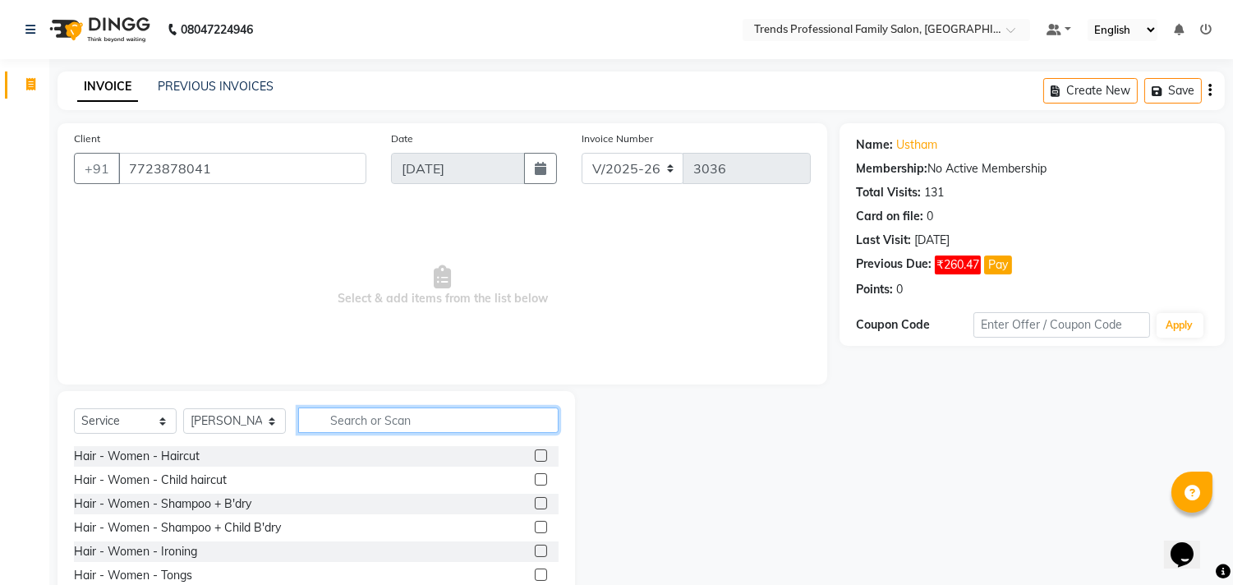
click at [389, 417] on input "text" at bounding box center [428, 420] width 260 height 25
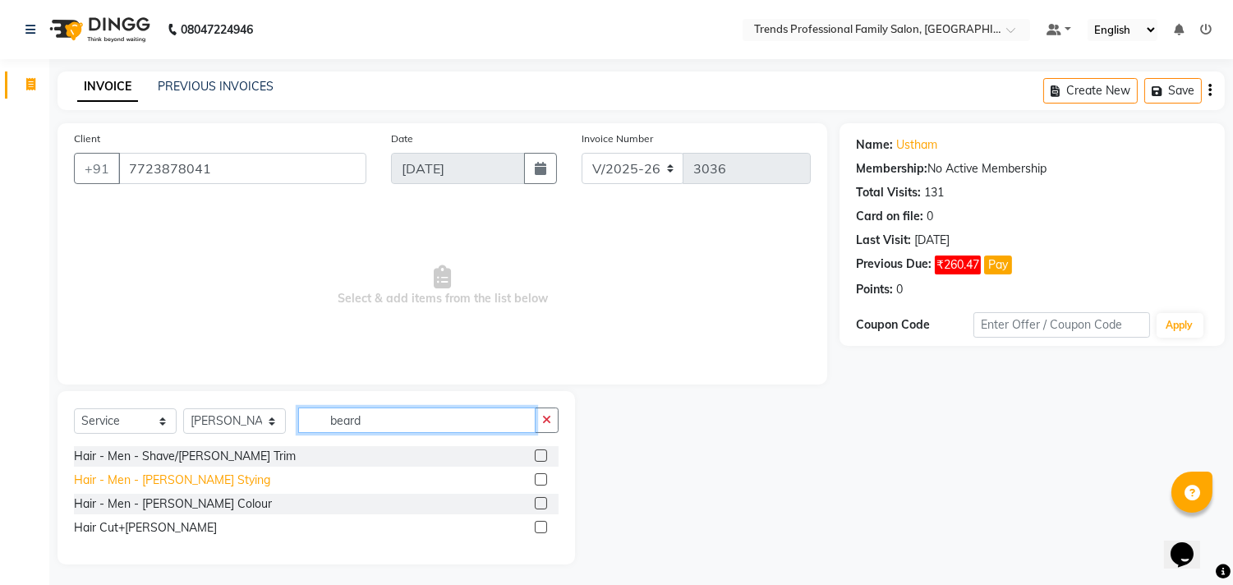
type input "beard"
click at [187, 472] on div "Hair - Men - [PERSON_NAME] Stying" at bounding box center [172, 480] width 196 height 17
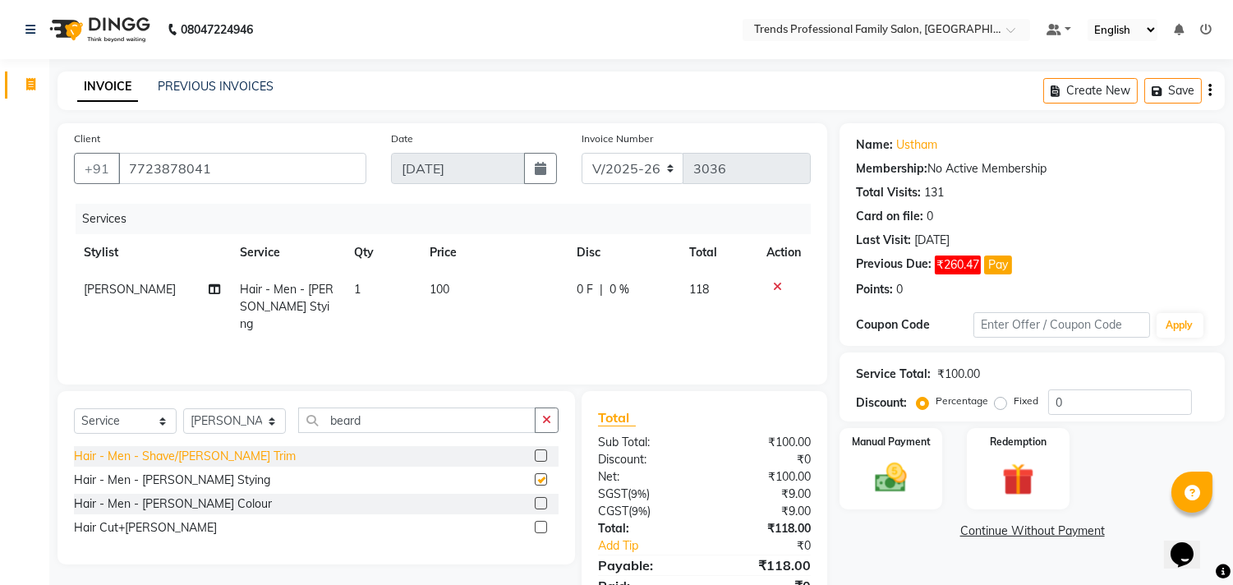
checkbox input "false"
click at [551, 417] on button "button" at bounding box center [547, 420] width 24 height 25
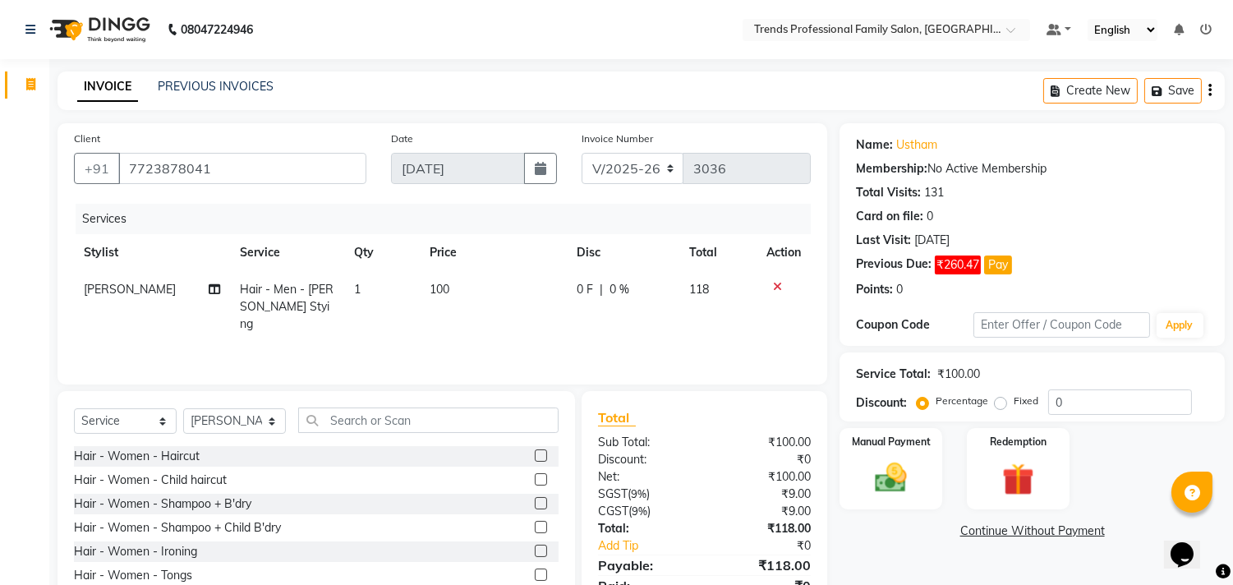
click at [1211, 90] on icon "button" at bounding box center [1210, 90] width 3 height 1
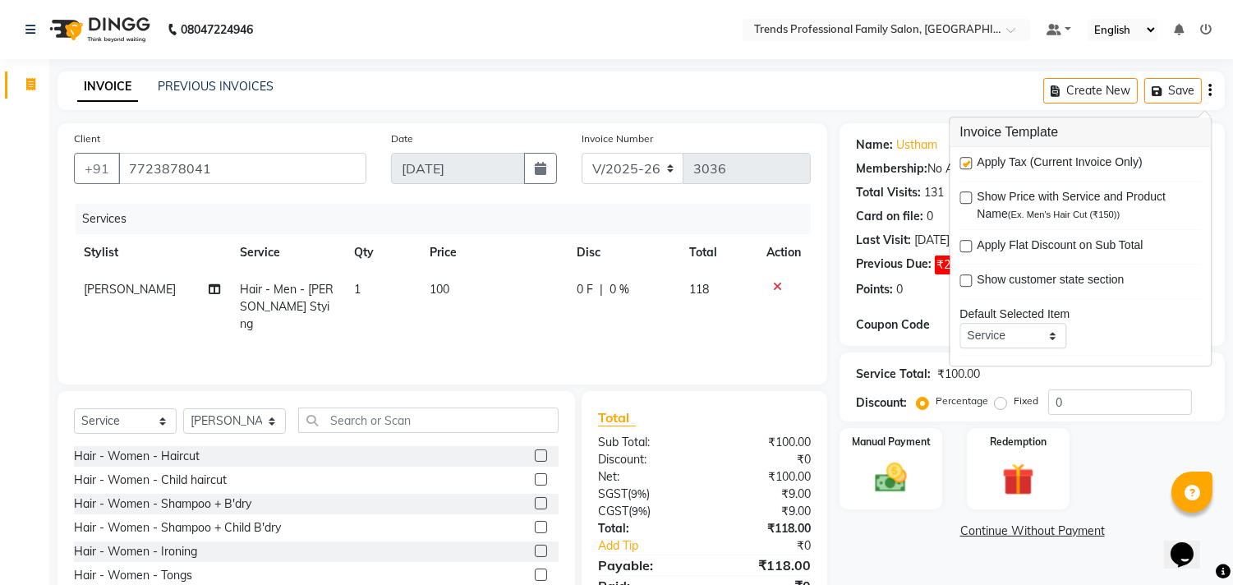
click at [960, 160] on label at bounding box center [966, 163] width 12 height 12
click at [960, 160] on input "checkbox" at bounding box center [965, 164] width 11 height 11
checkbox input "false"
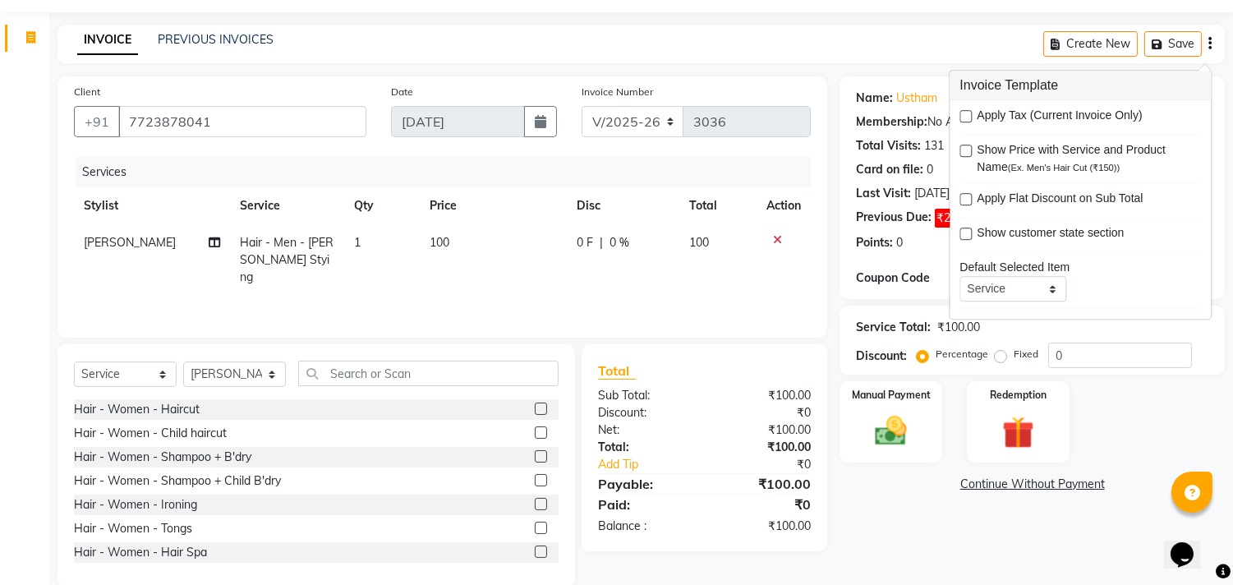
scroll to position [72, 0]
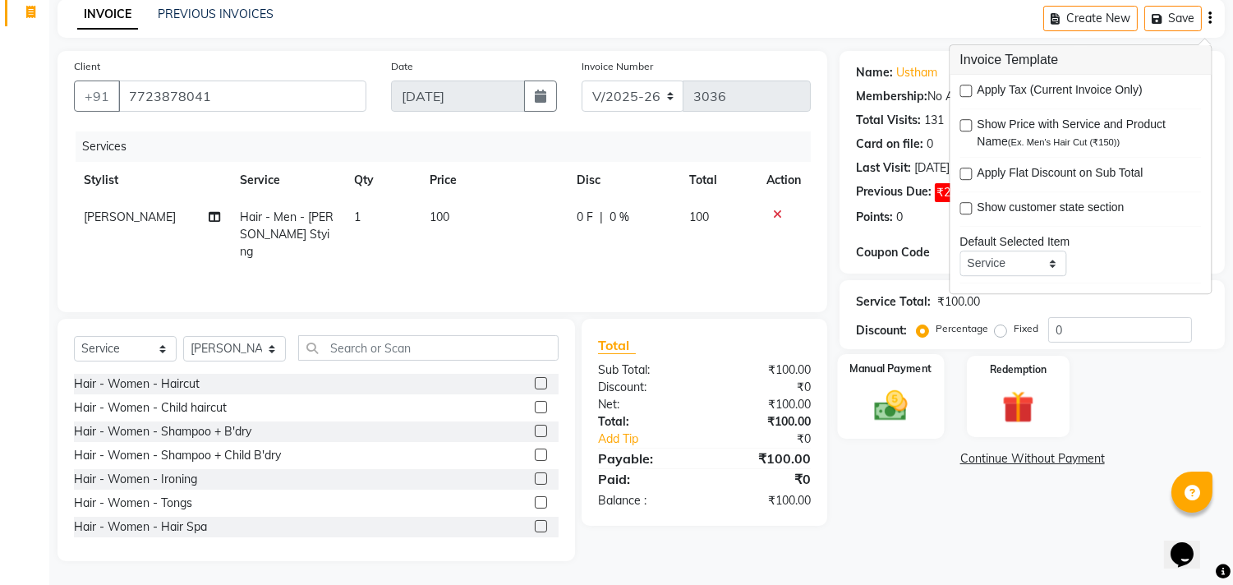
click at [873, 414] on img at bounding box center [891, 406] width 54 height 39
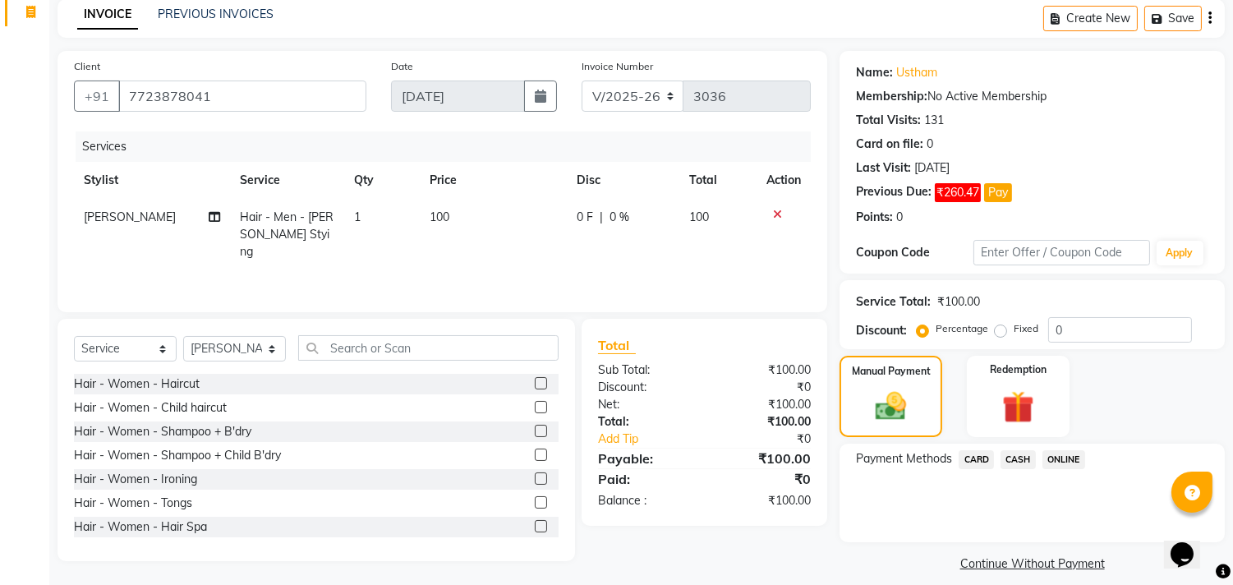
click at [1055, 456] on span "ONLINE" at bounding box center [1064, 459] width 43 height 19
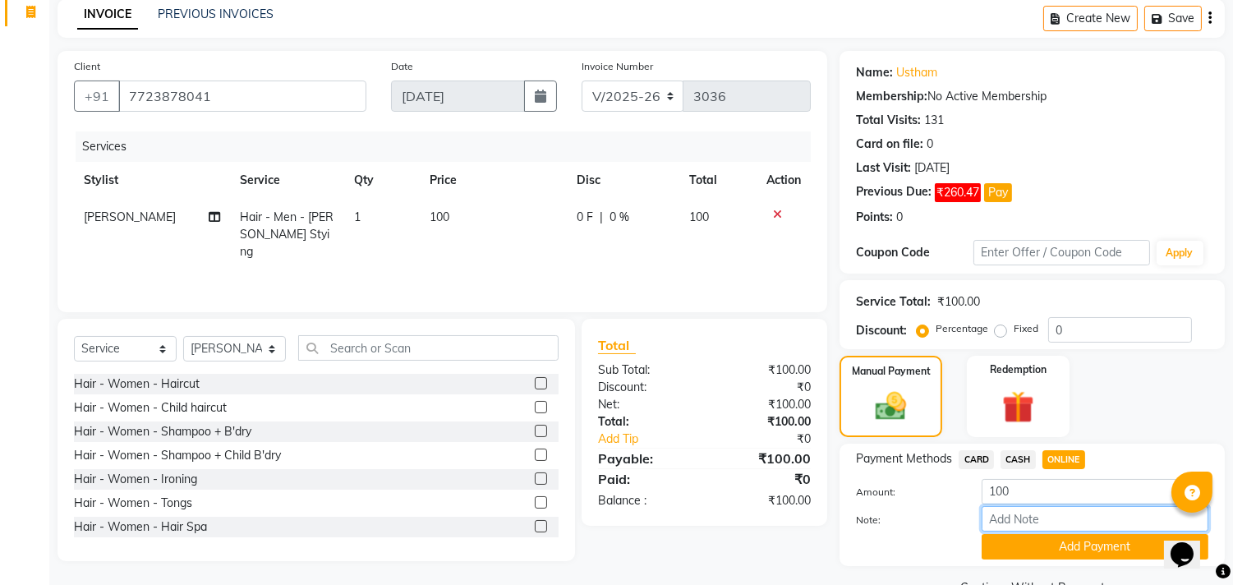
click at [1032, 523] on input "Note:" at bounding box center [1095, 518] width 227 height 25
type input "THANK YOU VISIT AGAIN"
click at [1025, 544] on button "Add Payment" at bounding box center [1095, 546] width 227 height 25
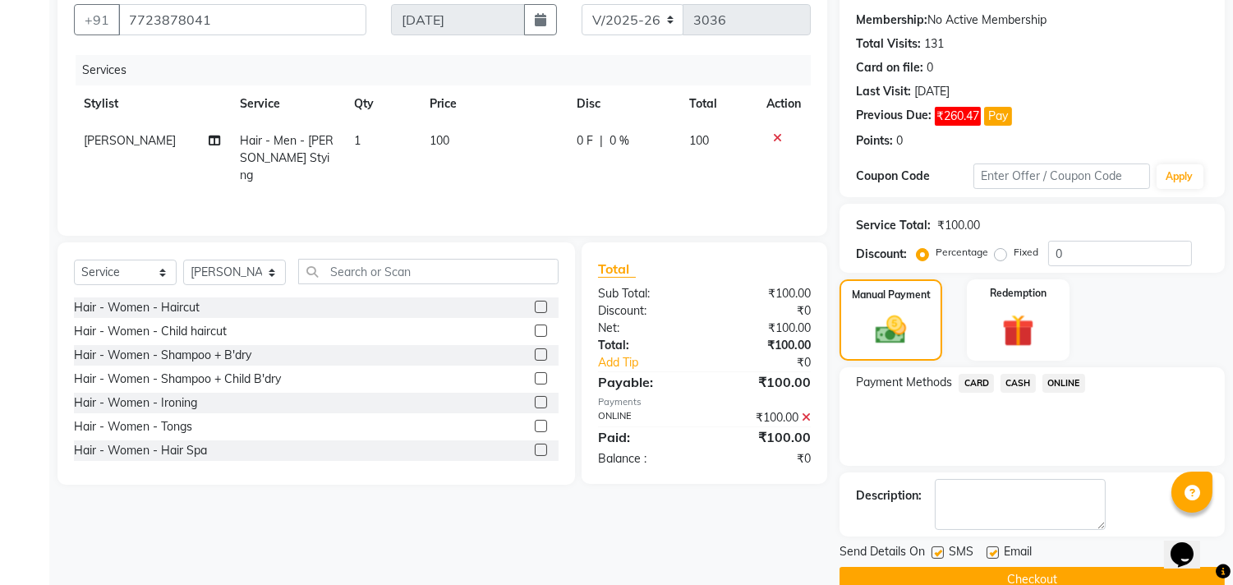
scroll to position [181, 0]
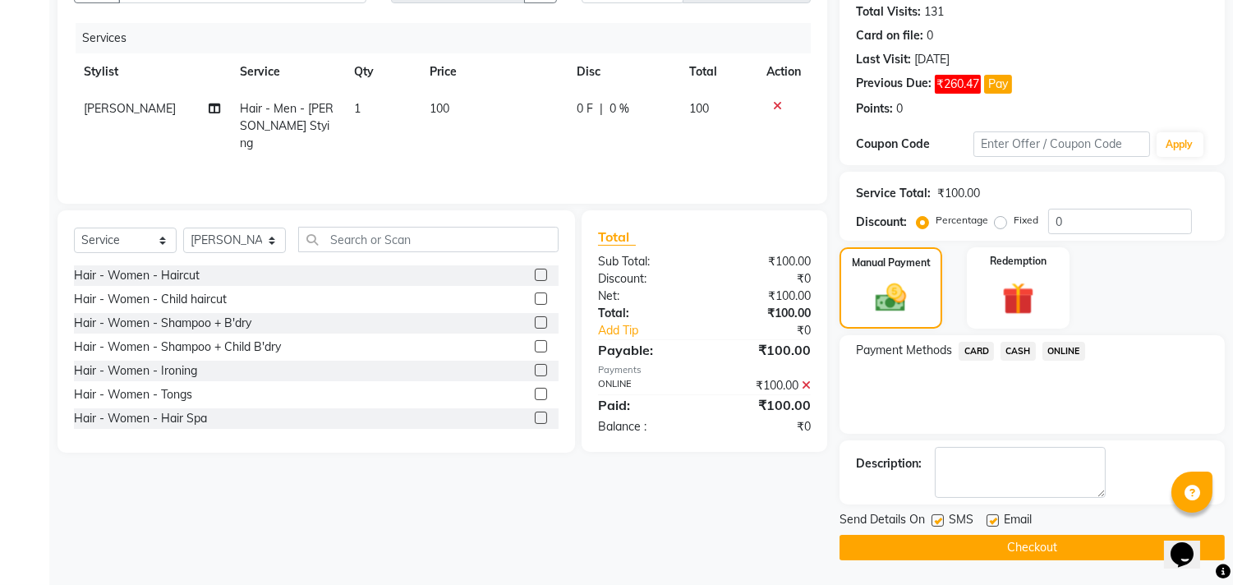
click at [945, 521] on div "SMS" at bounding box center [959, 521] width 55 height 21
click at [995, 518] on label at bounding box center [993, 520] width 12 height 12
click at [995, 518] on input "checkbox" at bounding box center [992, 521] width 11 height 11
checkbox input "false"
click at [940, 518] on label at bounding box center [938, 520] width 12 height 12
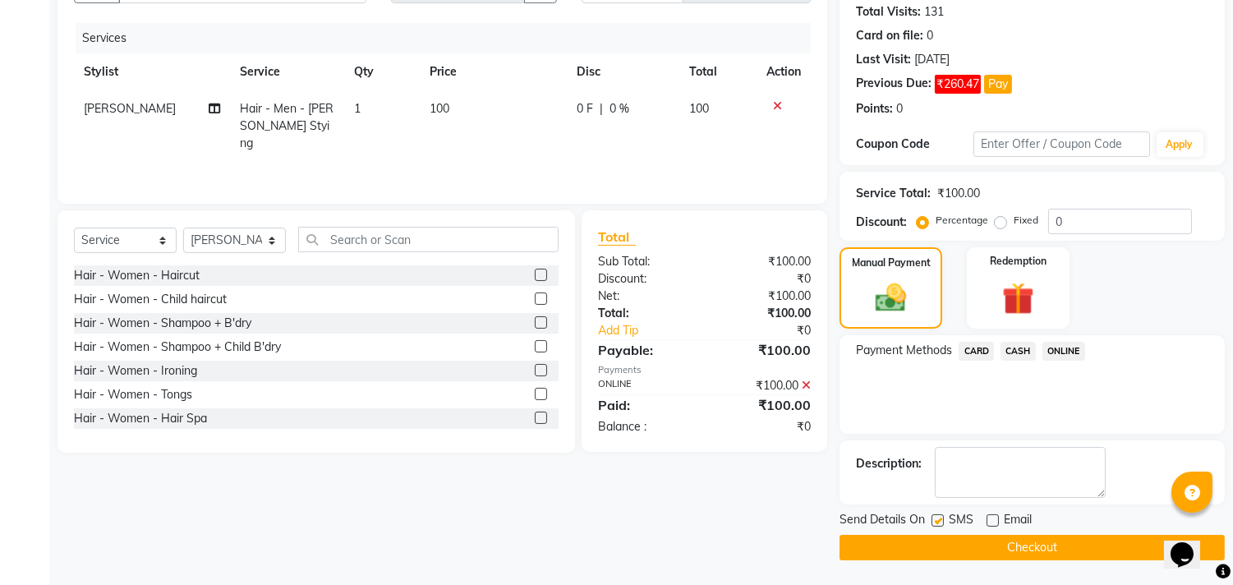
click at [940, 518] on input "checkbox" at bounding box center [937, 521] width 11 height 11
checkbox input "false"
click at [960, 557] on button "Checkout" at bounding box center [1032, 547] width 385 height 25
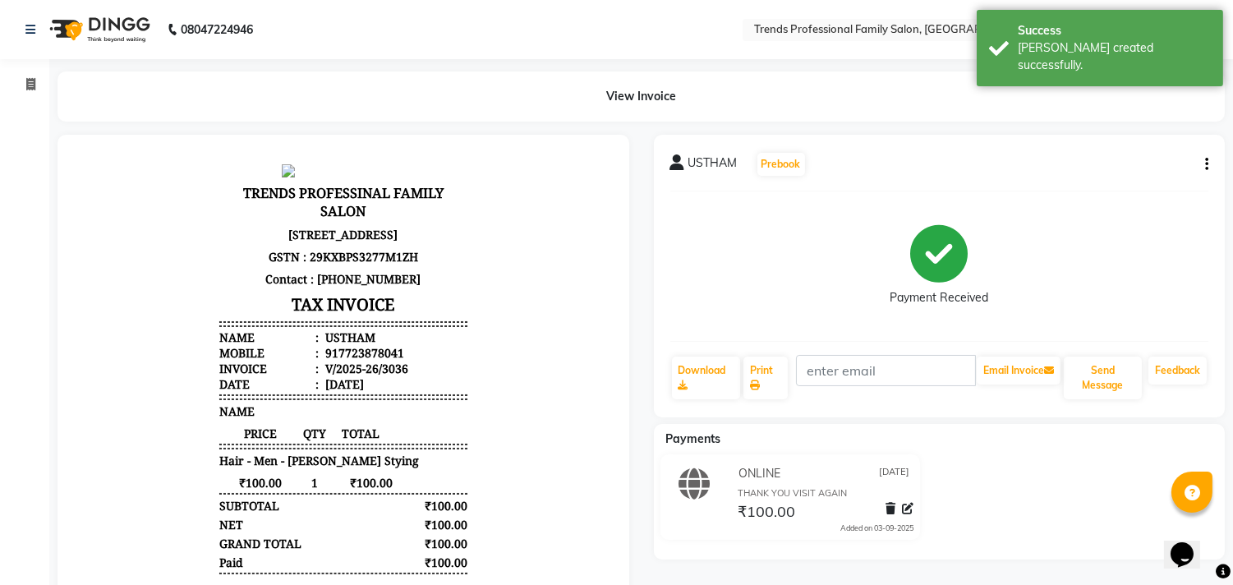
select select "service"
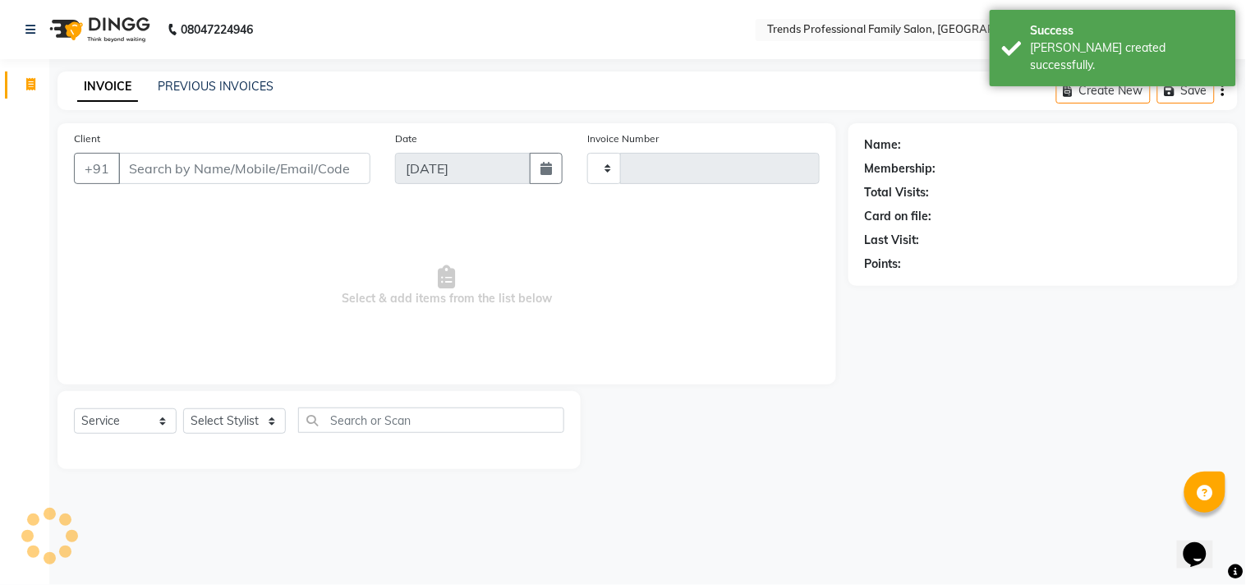
type input "3037"
select select "7345"
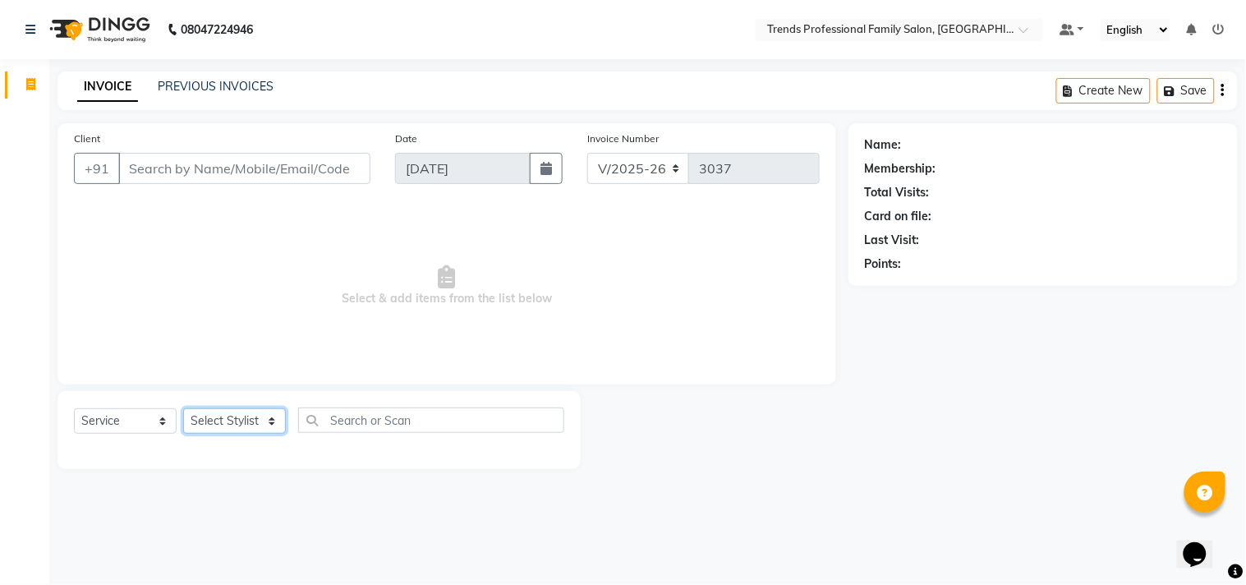
drag, startPoint x: 268, startPoint y: 421, endPoint x: 256, endPoint y: 415, distance: 13.6
click at [258, 419] on select "Select Stylist [PERSON_NAME] [PERSON_NAME] [PERSON_NAME] [PERSON_NAME] RUSTHAM …" at bounding box center [234, 420] width 103 height 25
select select "63524"
click at [183, 409] on select "Select Stylist [PERSON_NAME] [PERSON_NAME] [PERSON_NAME] [PERSON_NAME] RUSTHAM …" at bounding box center [234, 420] width 103 height 25
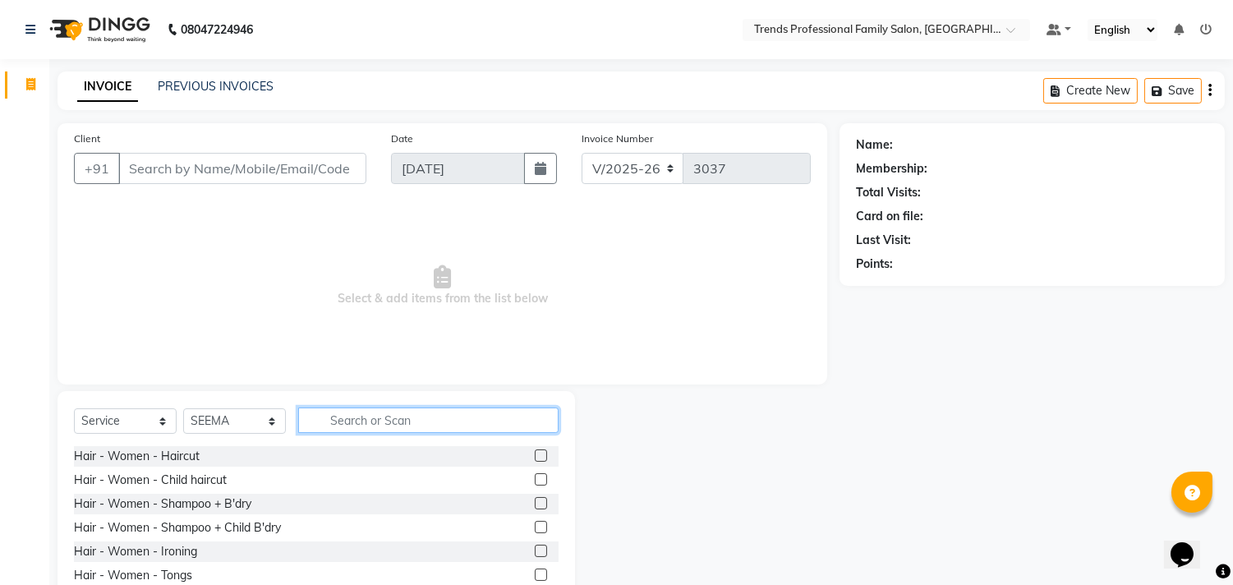
click at [374, 430] on input "text" at bounding box center [428, 420] width 260 height 25
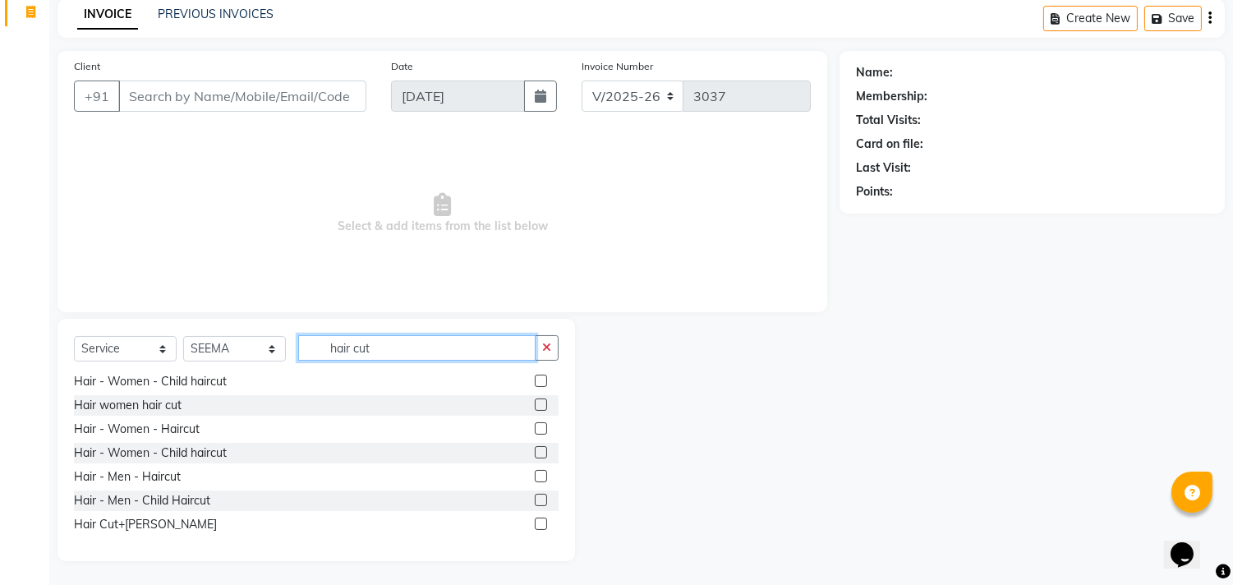
scroll to position [50, 0]
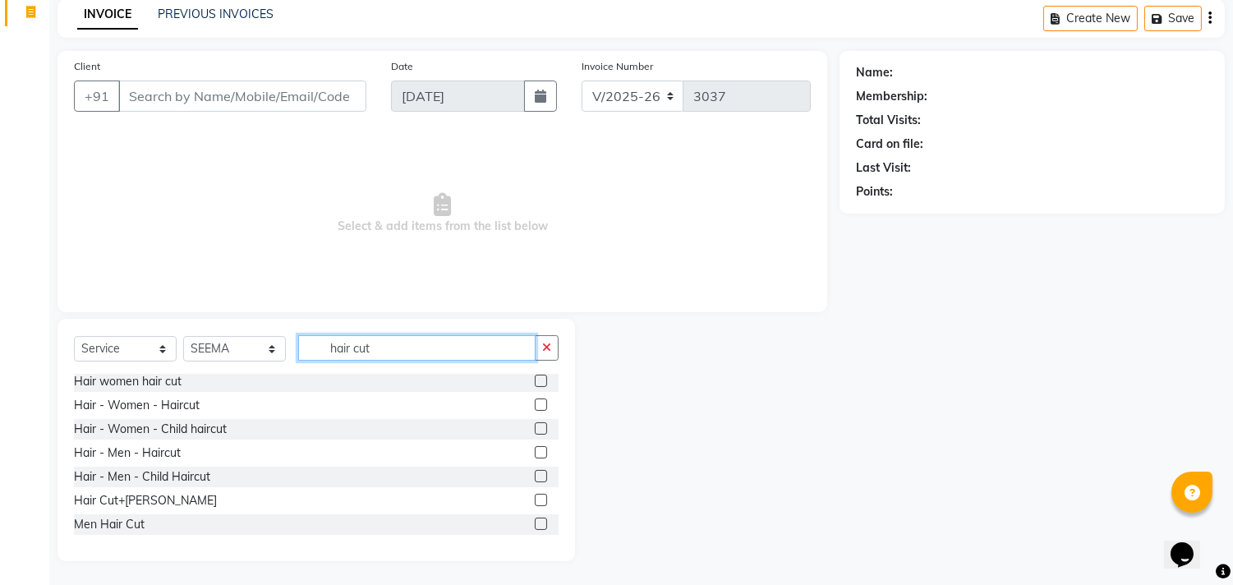
type input "hair cut"
click at [535, 500] on label at bounding box center [541, 500] width 12 height 12
click at [535, 500] on input "checkbox" at bounding box center [540, 500] width 11 height 11
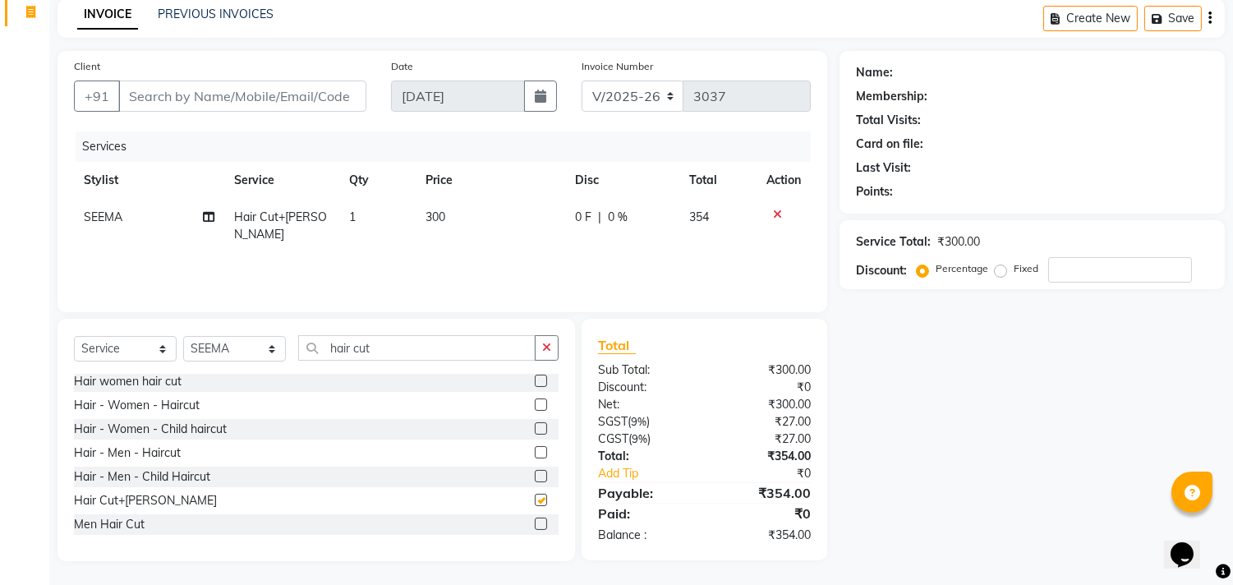
checkbox input "false"
click at [341, 97] on input "Client" at bounding box center [242, 96] width 248 height 31
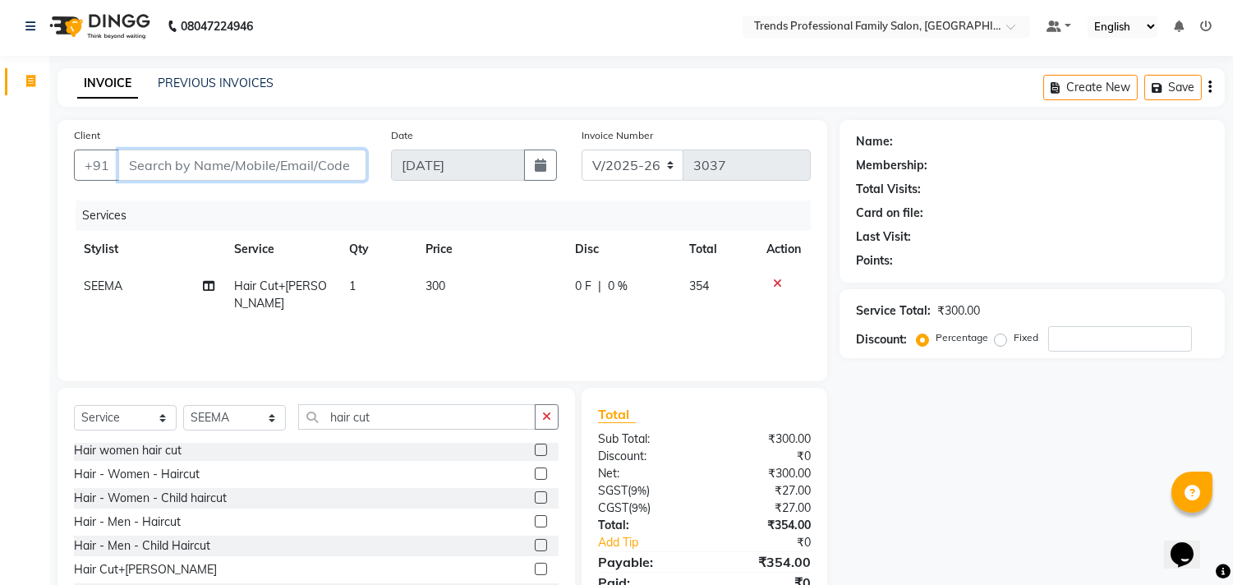
scroll to position [0, 0]
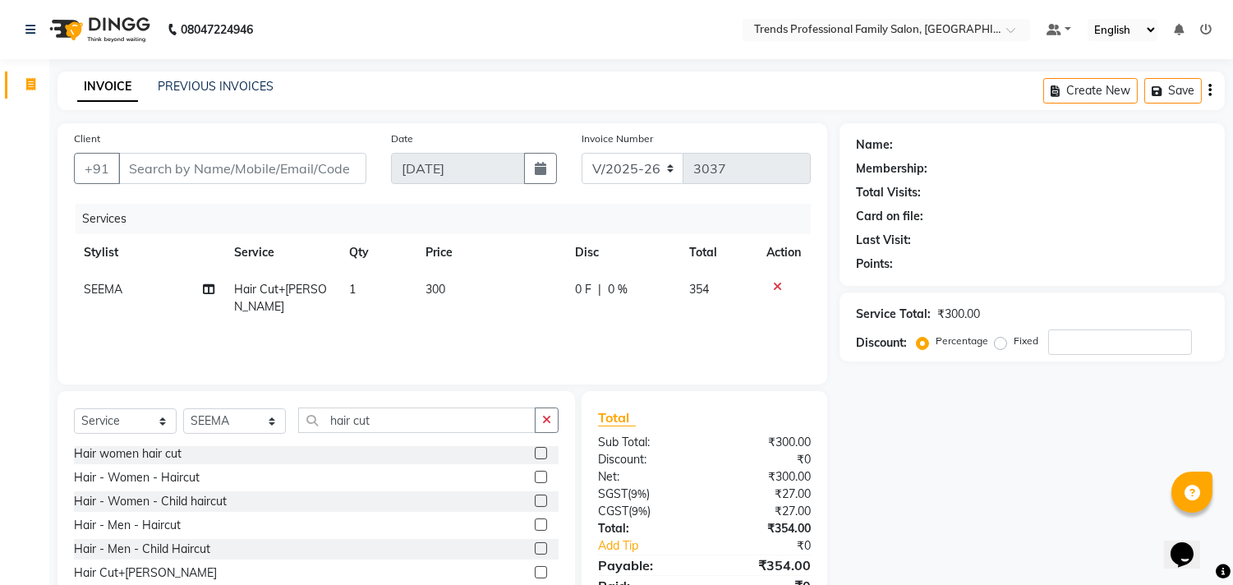
click at [1209, 90] on icon "button" at bounding box center [1210, 90] width 3 height 1
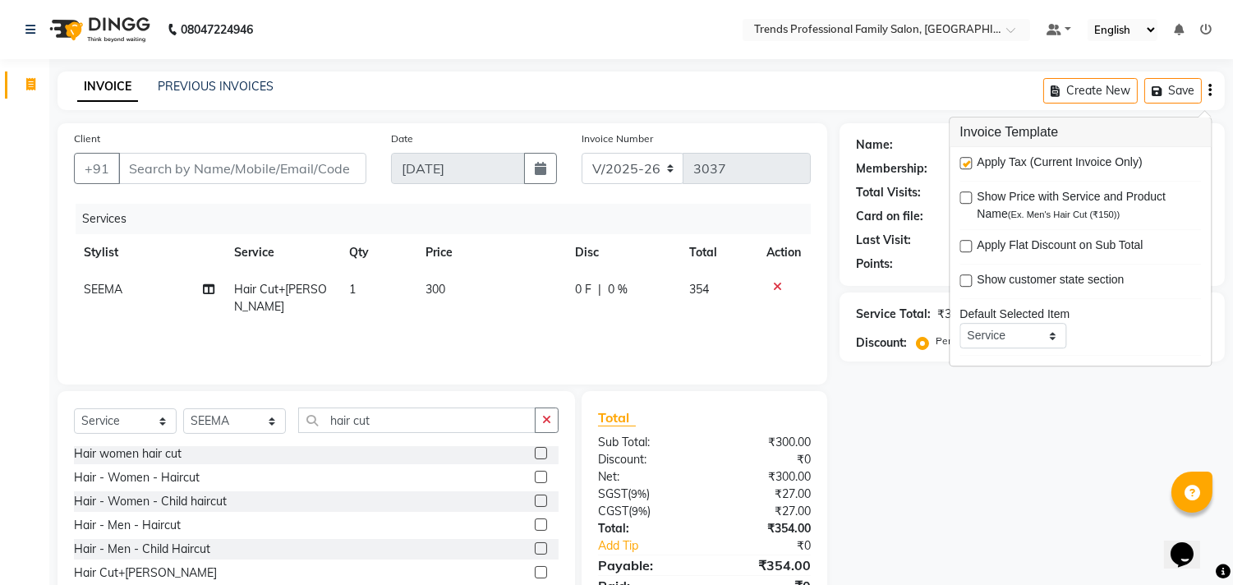
click at [965, 165] on label at bounding box center [966, 163] width 12 height 12
click at [965, 165] on input "checkbox" at bounding box center [965, 164] width 11 height 11
checkbox input "false"
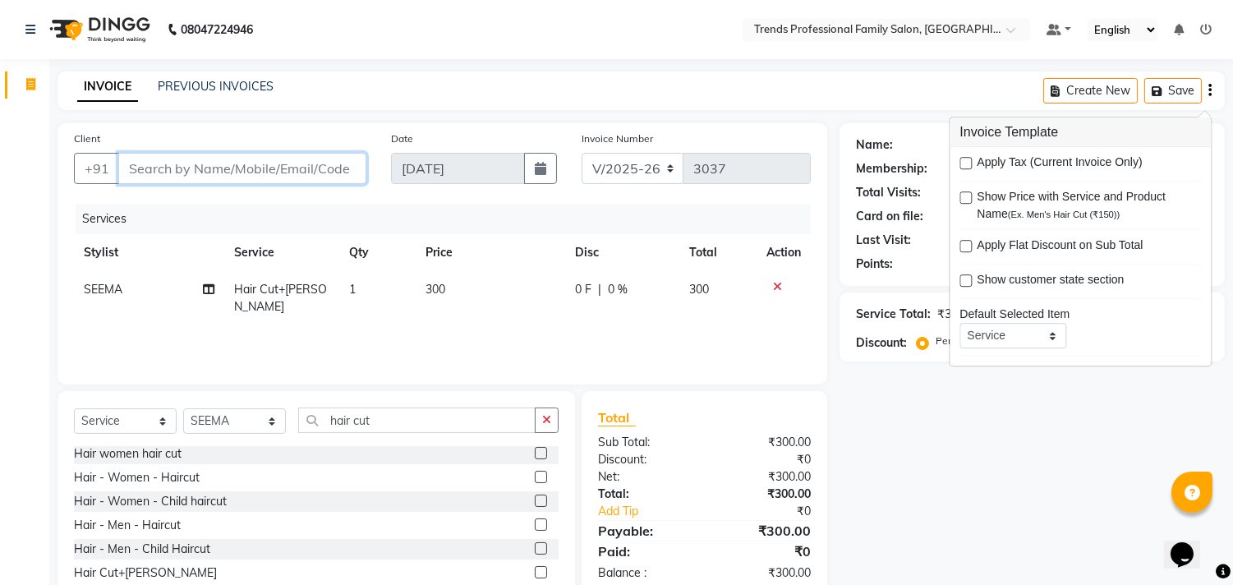
click at [325, 168] on input "Client" at bounding box center [242, 168] width 248 height 31
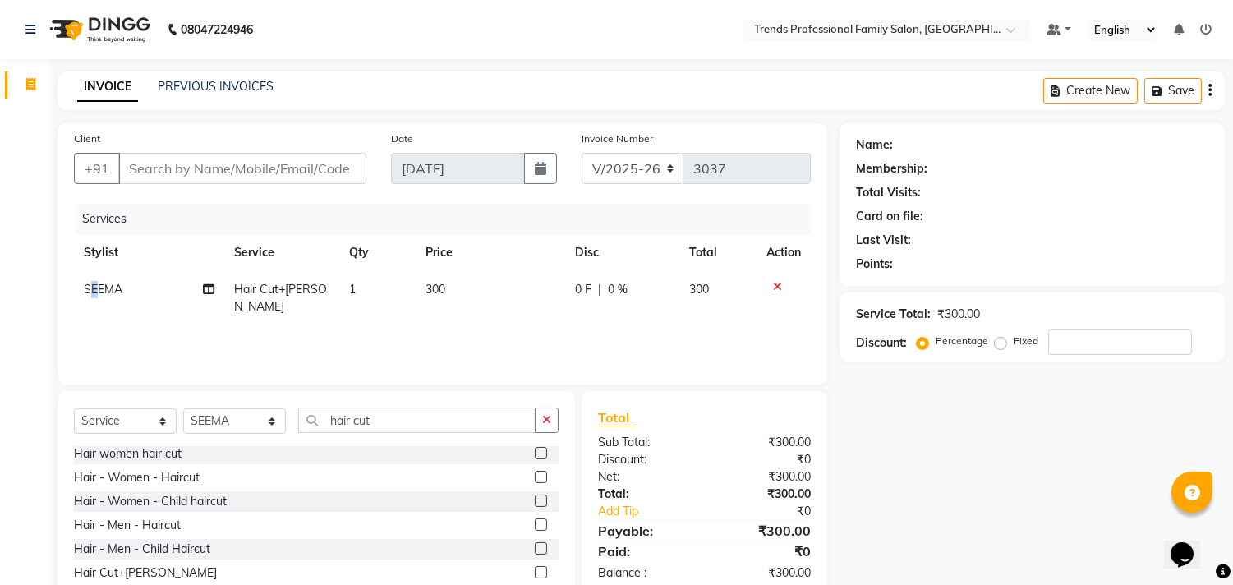
click at [96, 282] on span "SEEMA" at bounding box center [103, 289] width 39 height 15
select select "63524"
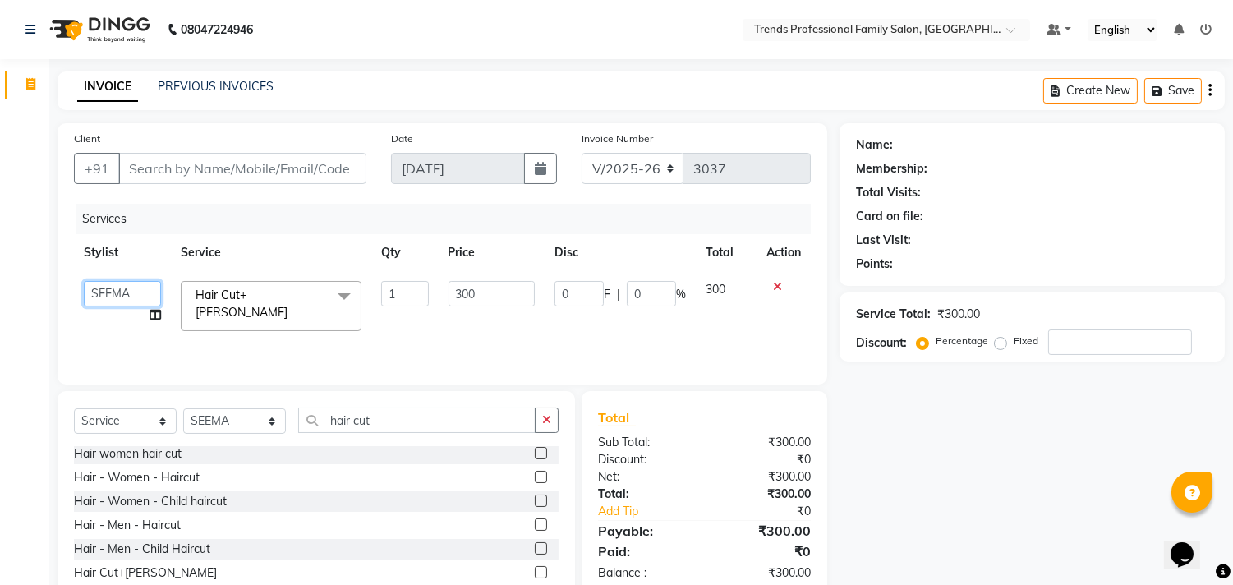
click at [129, 296] on select "[PERSON_NAME] [PERSON_NAME] [PERSON_NAME] [PERSON_NAME] RUSTHAM [PERSON_NAME] […" at bounding box center [122, 293] width 77 height 25
select select "63519"
click at [127, 304] on select "[PERSON_NAME] [PERSON_NAME] [PERSON_NAME] [PERSON_NAME] RUSTHAM [PERSON_NAME] […" at bounding box center [122, 293] width 77 height 25
click at [463, 140] on div "Date [DATE]" at bounding box center [474, 163] width 191 height 67
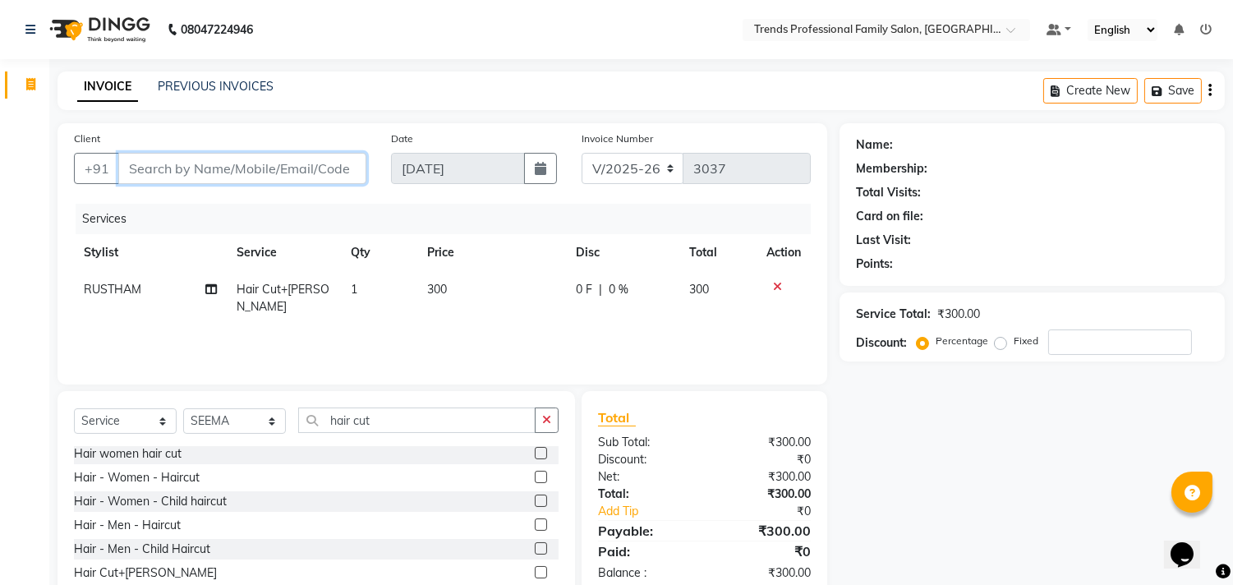
click at [291, 177] on input "Client" at bounding box center [242, 168] width 248 height 31
type input "8"
type input "0"
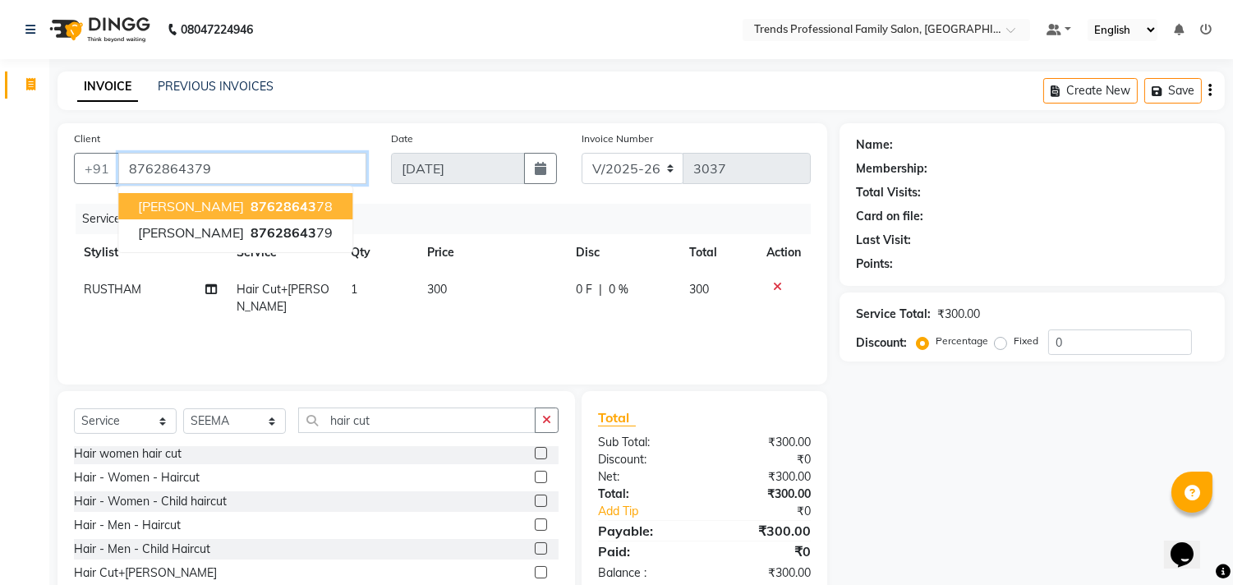
type input "8762864379"
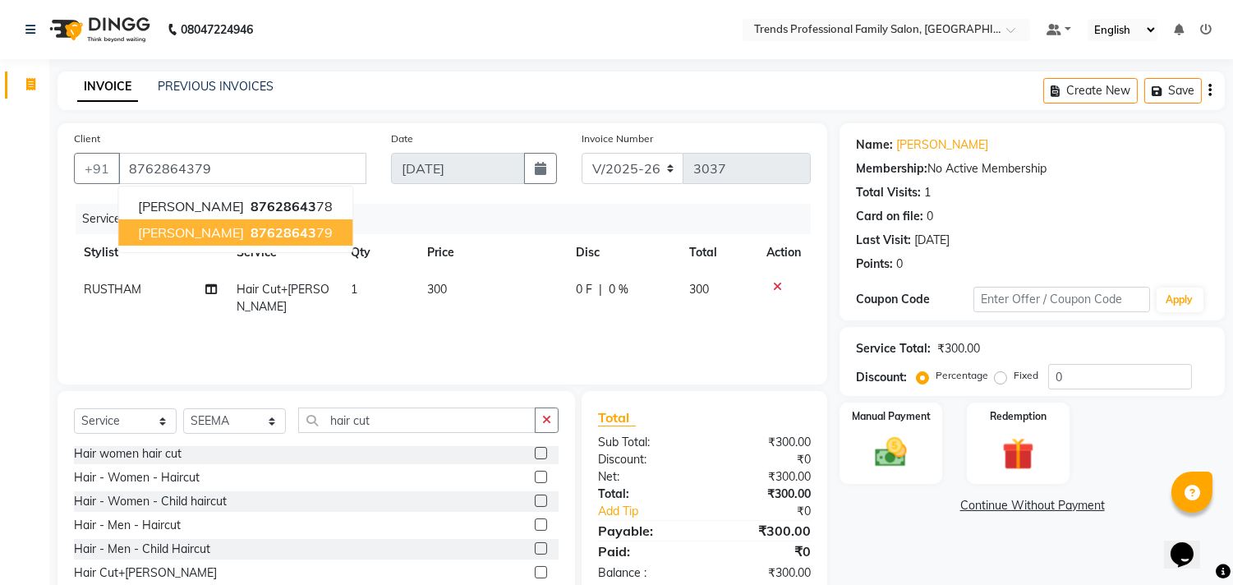
click at [257, 230] on span "87628643" at bounding box center [284, 232] width 66 height 16
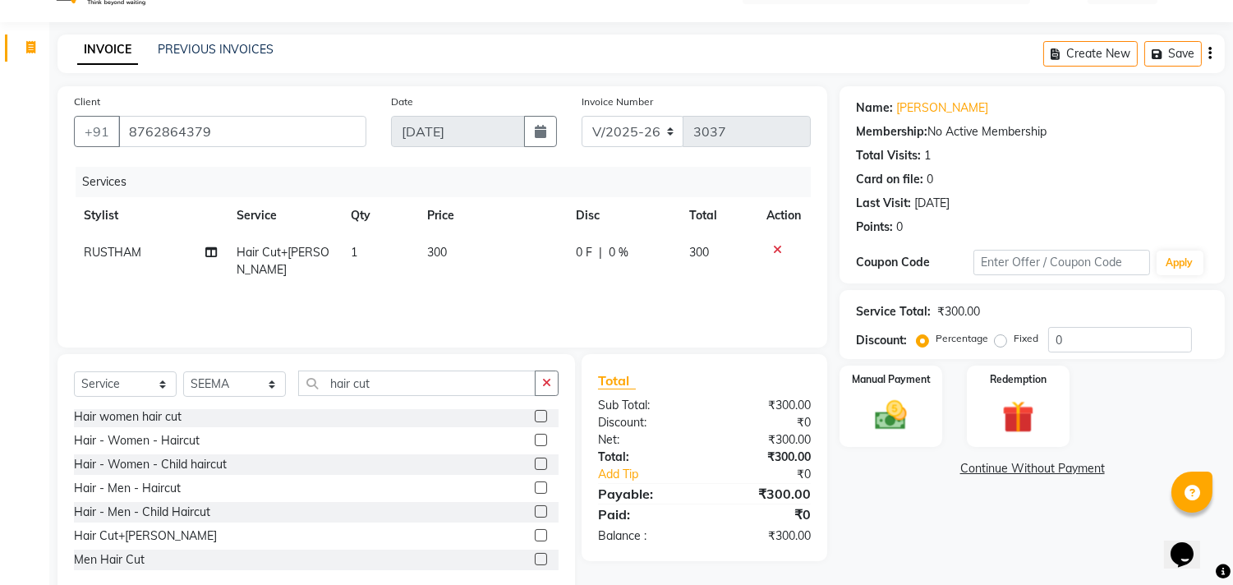
scroll to position [72, 0]
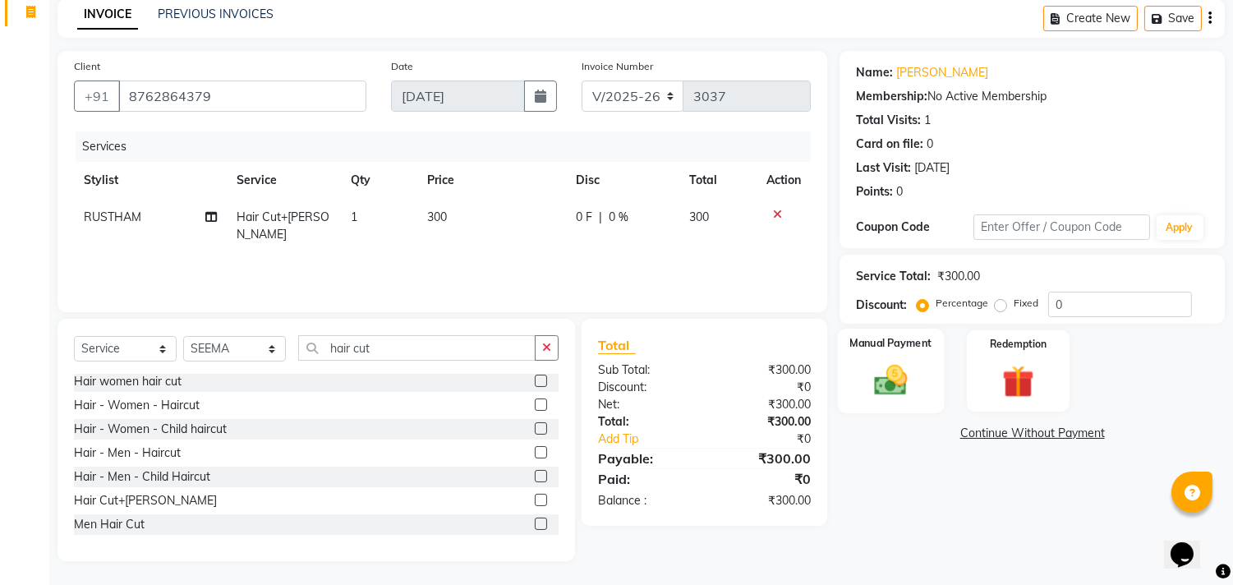
click at [879, 411] on div "Manual Payment" at bounding box center [891, 371] width 107 height 84
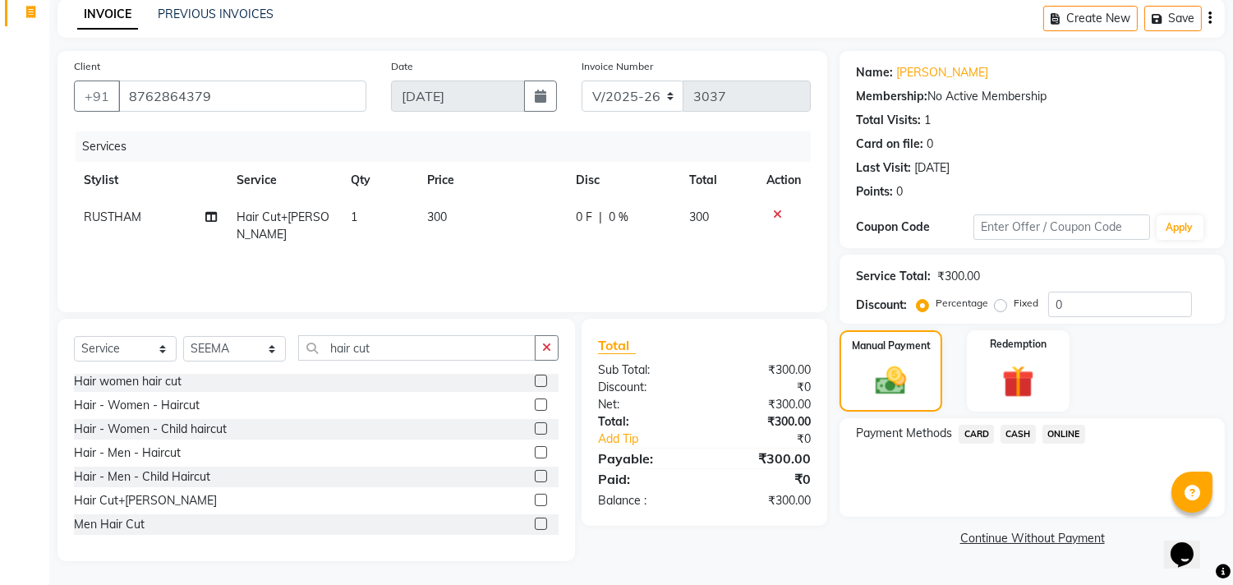
click at [1065, 435] on span "ONLINE" at bounding box center [1064, 434] width 43 height 19
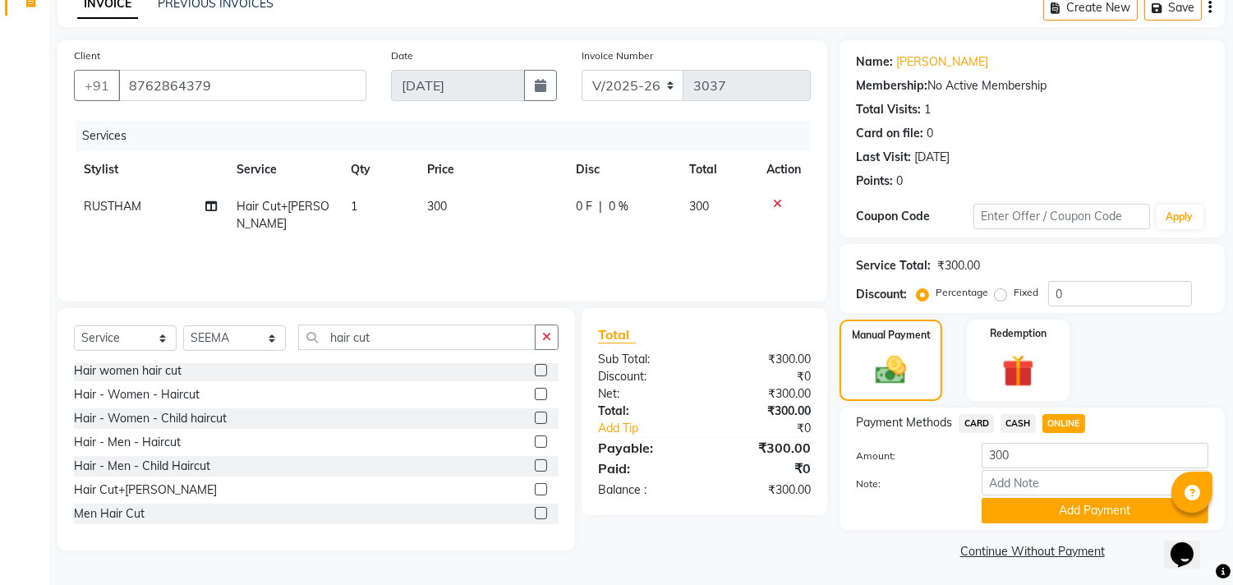
scroll to position [85, 0]
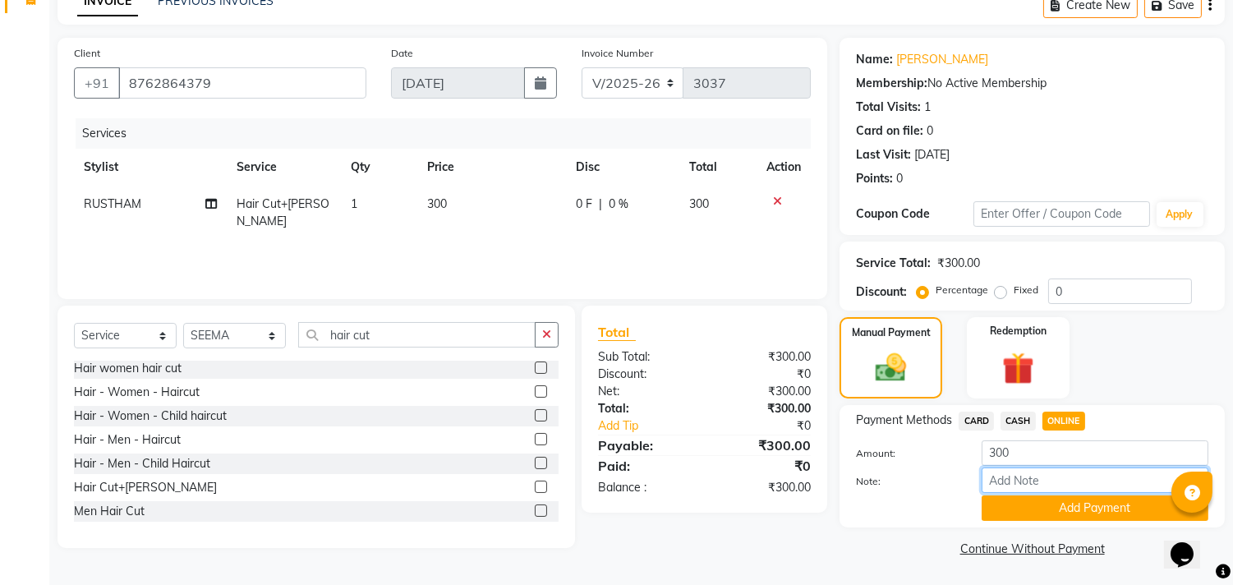
click at [1073, 486] on input "Note:" at bounding box center [1095, 480] width 227 height 25
type input "THANK YOU VISIT AGAIN"
click at [1046, 516] on button "Add Payment" at bounding box center [1095, 507] width 227 height 25
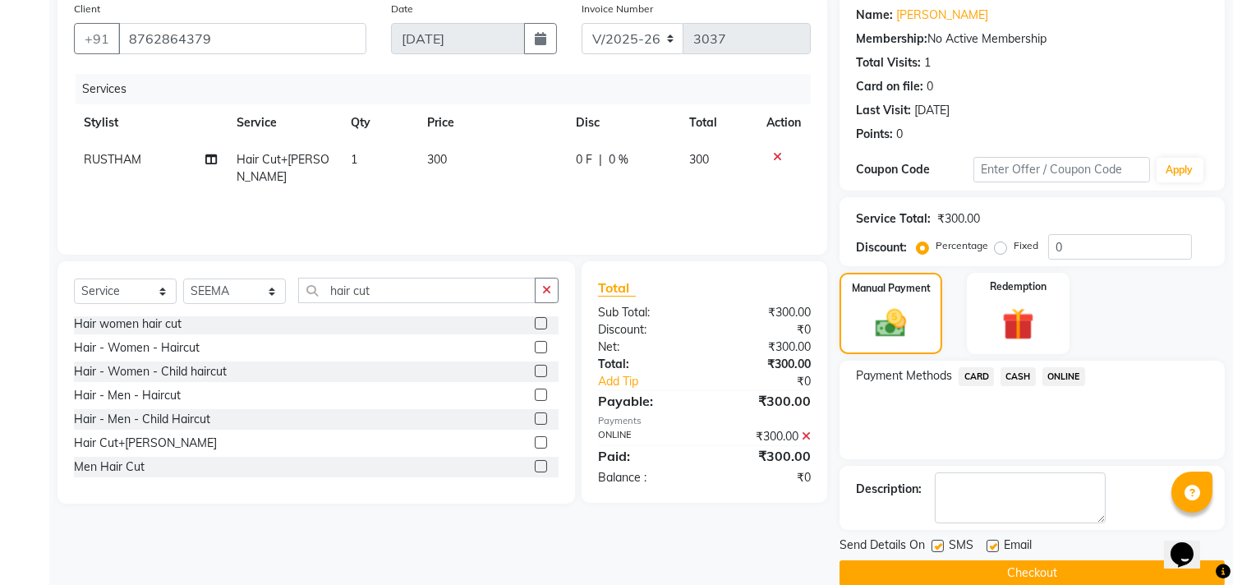
scroll to position [154, 0]
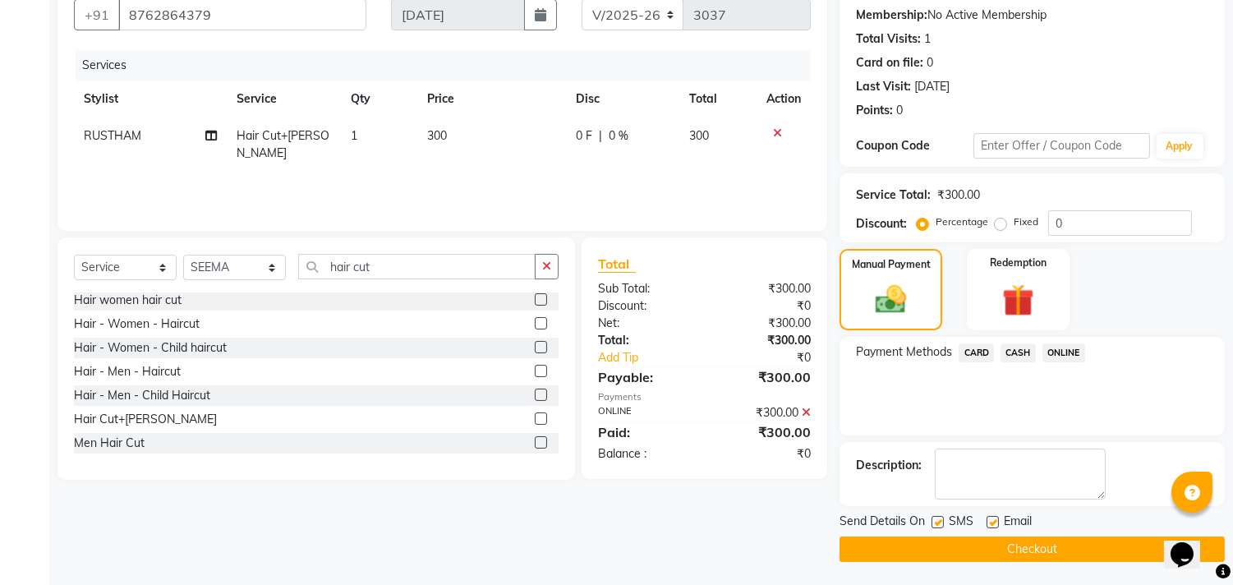
click at [994, 519] on label at bounding box center [993, 522] width 12 height 12
click at [994, 519] on input "checkbox" at bounding box center [992, 523] width 11 height 11
checkbox input "false"
click at [984, 552] on button "Checkout" at bounding box center [1032, 549] width 385 height 25
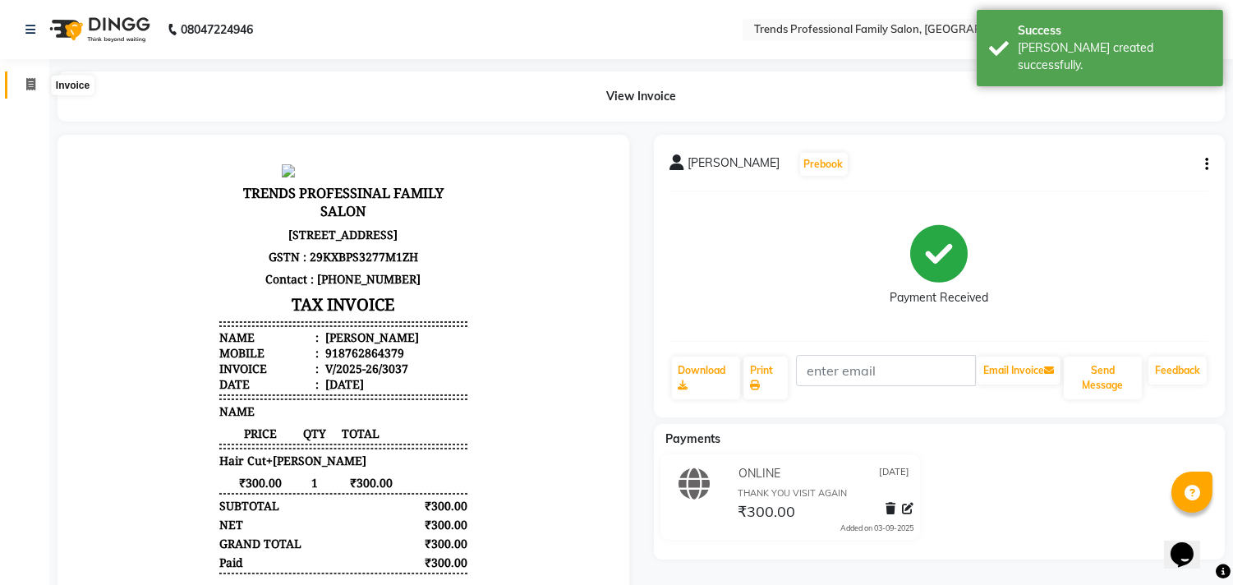
click at [27, 79] on icon at bounding box center [30, 84] width 9 height 12
select select "service"
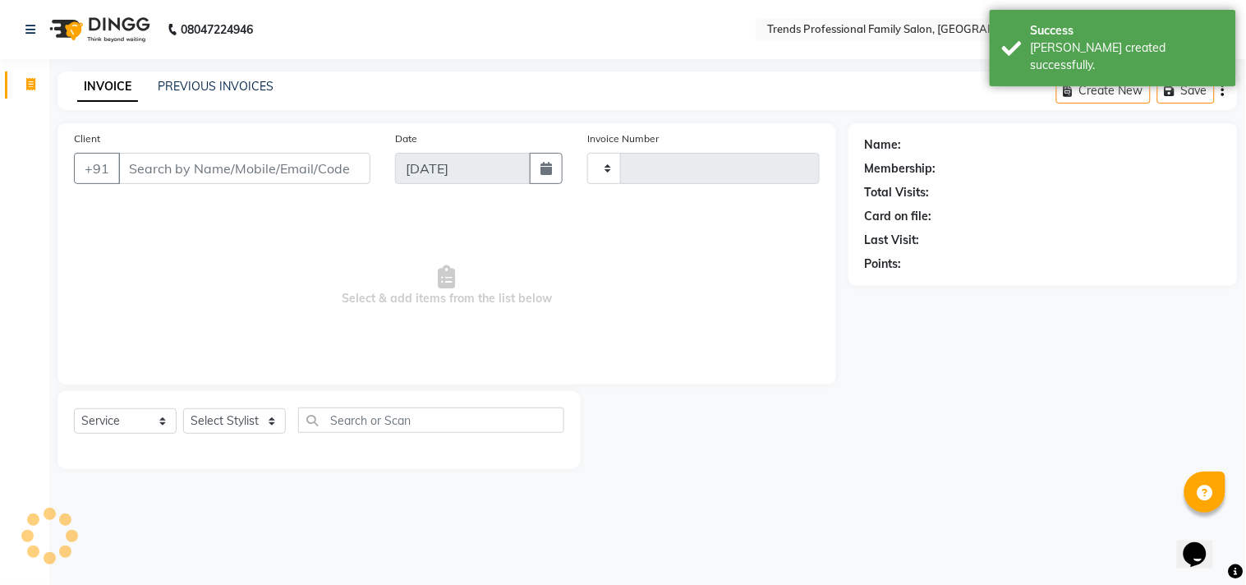
type input "3038"
select select "7345"
